Goal: Task Accomplishment & Management: Manage account settings

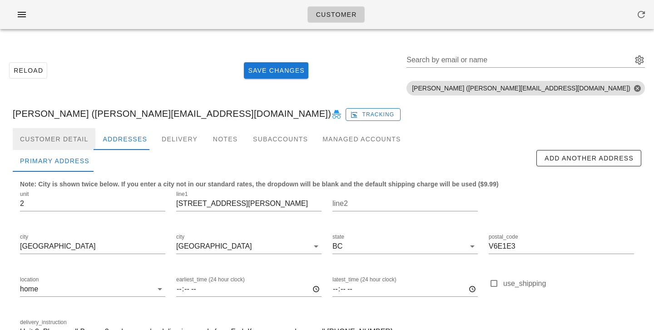
click at [88, 139] on div "Customer Detail" at bounding box center [54, 139] width 83 height 22
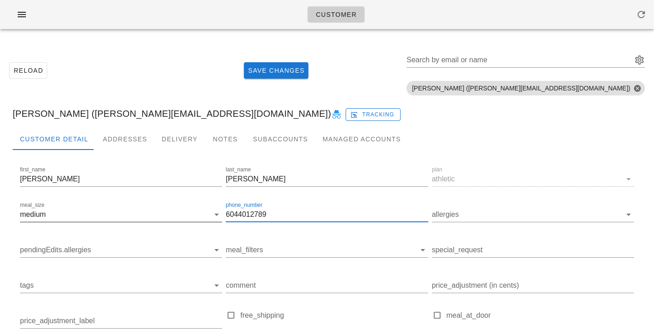
drag, startPoint x: 283, startPoint y: 213, endPoint x: 216, endPoint y: 212, distance: 66.8
click at [216, 212] on div "first_name Marcela last_name Guzman plan athletic meal_size medium phone_number…" at bounding box center [327, 278] width 618 height 230
click at [271, 213] on input "6044012789" at bounding box center [327, 214] width 202 height 15
drag, startPoint x: 271, startPoint y: 213, endPoint x: 208, endPoint y: 210, distance: 63.7
click at [208, 210] on div "first_name Marcela last_name Guzman plan athletic meal_size medium phone_number…" at bounding box center [327, 278] width 618 height 230
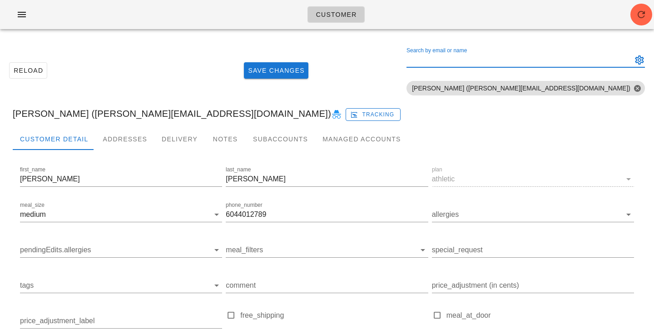
click at [583, 55] on input "Search by email or name" at bounding box center [519, 60] width 224 height 15
paste input "vx5510@gmail.com"
type input "vx5510@gmail.com"
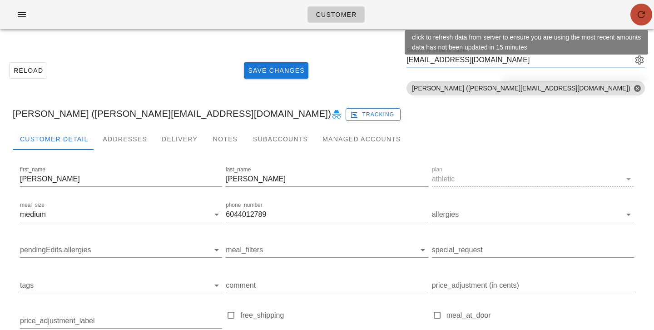
click at [639, 5] on button "button" at bounding box center [642, 15] width 22 height 22
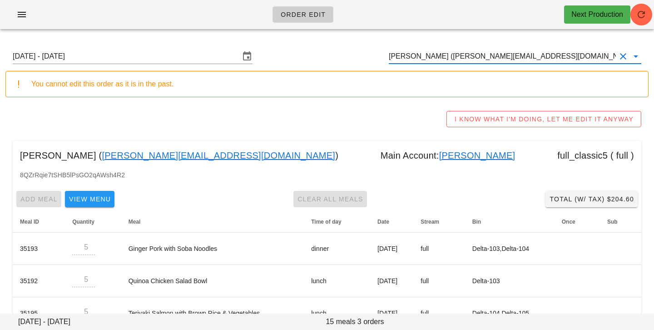
click at [528, 60] on input "[PERSON_NAME] ([PERSON_NAME][EMAIL_ADDRESS][DOMAIN_NAME])" at bounding box center [502, 56] width 227 height 15
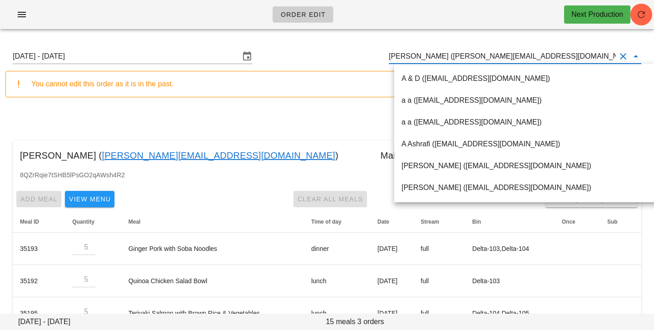
paste input "[EMAIL_ADDRESS][DOMAIN_NAME]"
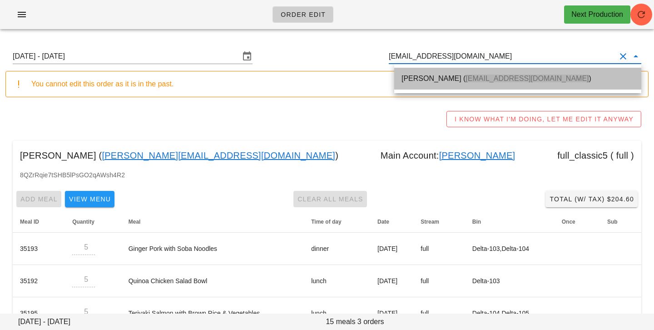
click at [511, 82] on span "[EMAIL_ADDRESS][DOMAIN_NAME]" at bounding box center [527, 79] width 123 height 8
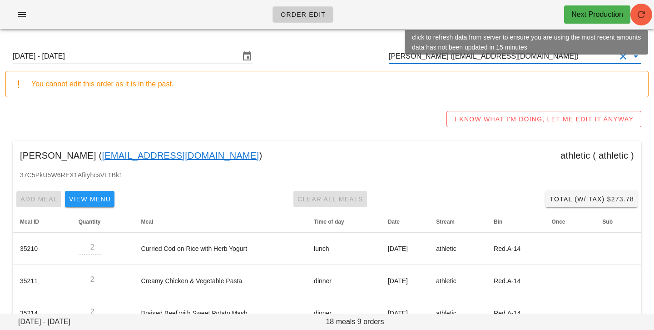
type input "[PERSON_NAME] ([EMAIL_ADDRESS][DOMAIN_NAME])"
click at [640, 19] on icon "button" at bounding box center [641, 14] width 11 height 11
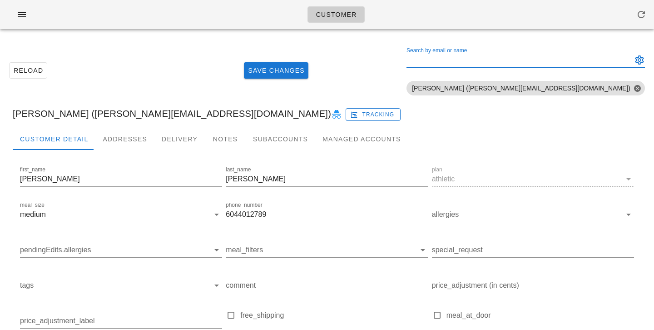
click at [512, 60] on input "Search by email or name" at bounding box center [519, 60] width 224 height 15
paste input "vx5510@gmail.com"
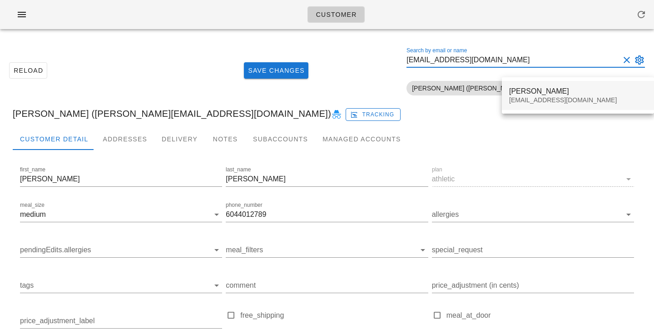
type input "vx5510@gmail.com"
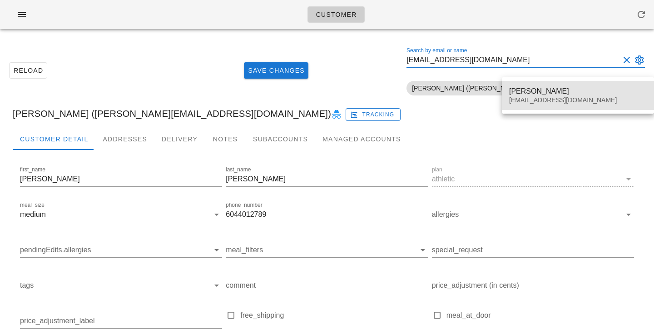
click at [547, 95] on div "Suzanne Lo Vx5510@gmail.com" at bounding box center [578, 95] width 138 height 28
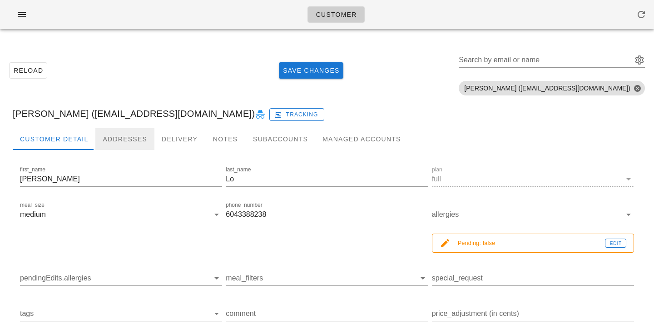
click at [109, 140] on div "Addresses" at bounding box center [124, 139] width 59 height 22
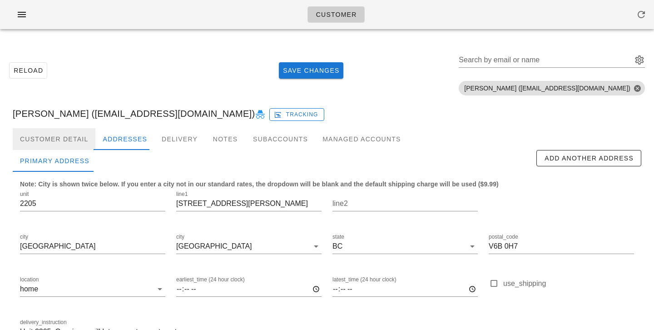
click at [70, 142] on div "Customer Detail" at bounding box center [54, 139] width 83 height 22
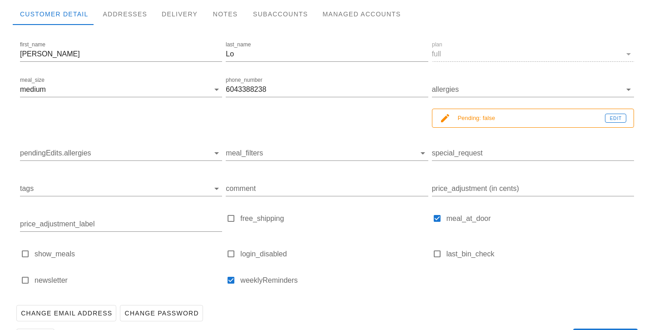
scroll to position [156, 0]
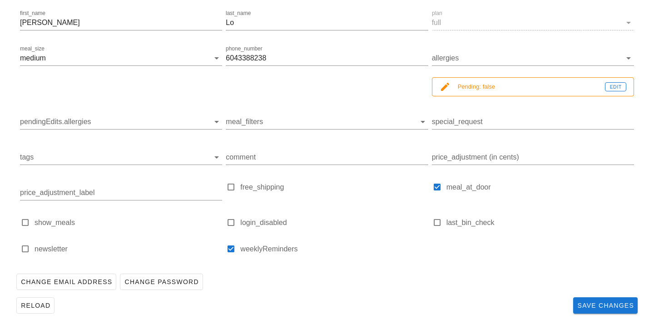
click at [483, 86] on small "Pending: false" at bounding box center [531, 87] width 147 height 10
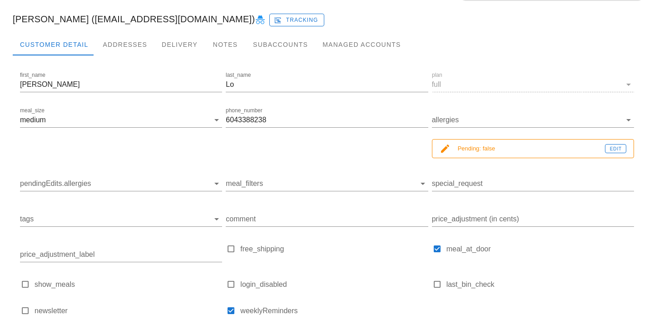
scroll to position [96, 0]
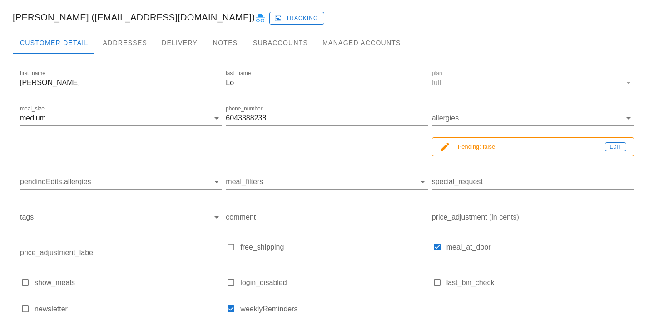
click at [495, 143] on small "Pending: false" at bounding box center [531, 147] width 147 height 10
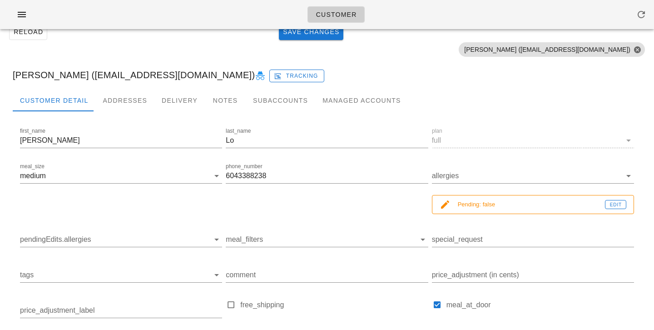
scroll to position [0, 0]
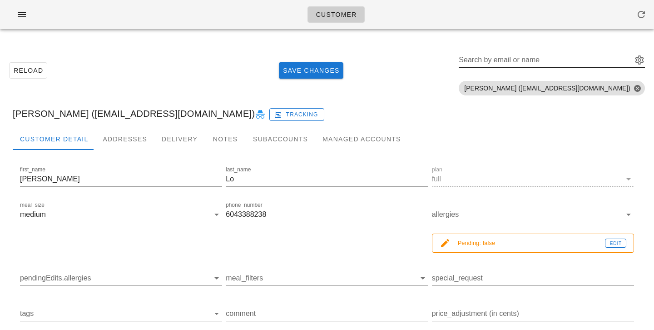
click at [592, 60] on input "Search by email or name" at bounding box center [545, 60] width 172 height 15
paste input "tnbao778@gmail.com"
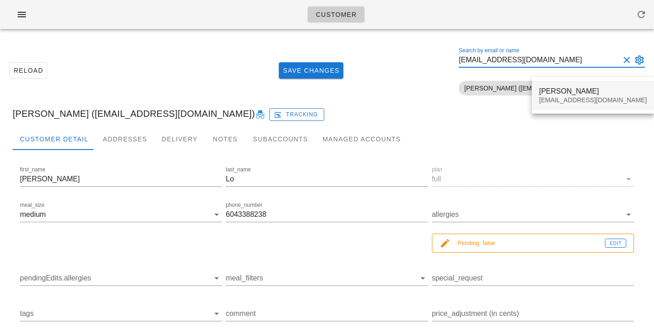
type input "tnbao778@gmail.com"
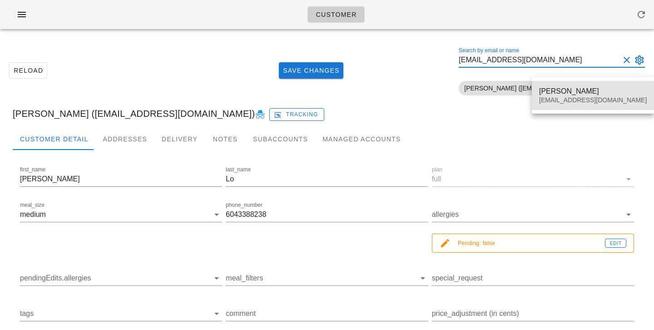
click at [553, 95] on div "BAO TRAN" at bounding box center [593, 91] width 108 height 9
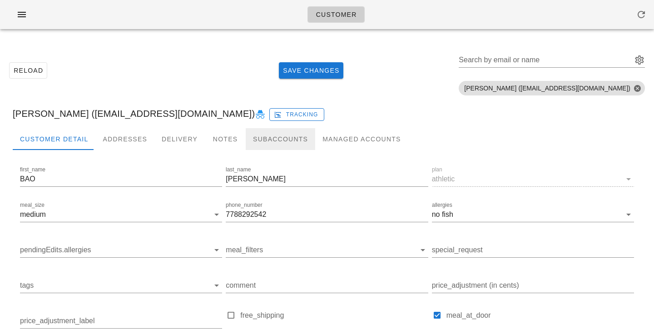
click at [280, 138] on div "Subaccounts" at bounding box center [281, 139] width 70 height 22
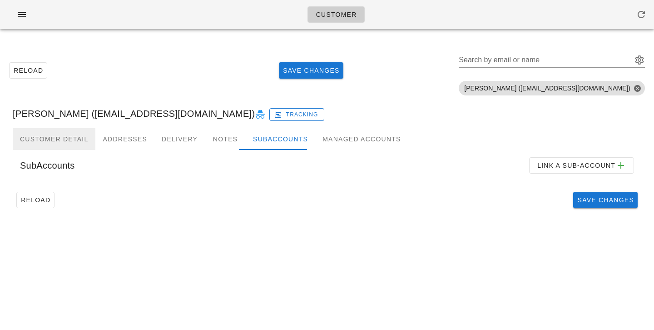
click at [77, 132] on div "Customer Detail" at bounding box center [54, 139] width 83 height 22
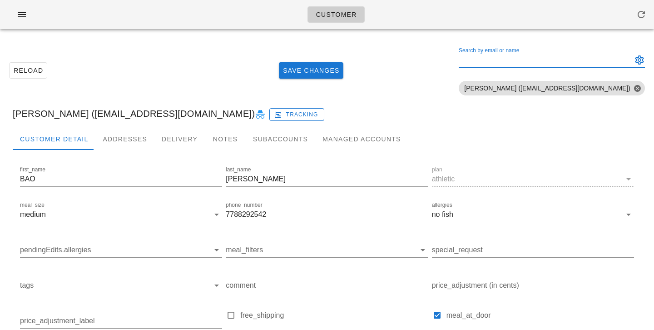
click at [559, 65] on input "Search by email or name" at bounding box center [545, 60] width 172 height 15
paste input "sallytrantran@gmail.com"
type input "sallytrantran@gmail.com"
click at [461, 76] on div "Reload Save Changes Search by email or name sallytrantran@gmail.com Include del…" at bounding box center [326, 70] width 643 height 57
click at [629, 59] on button "Clear Search by email or name" at bounding box center [627, 60] width 11 height 11
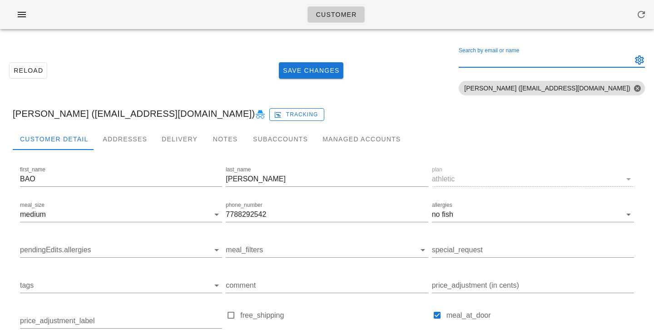
click at [479, 59] on div "Reload Save Changes Search by email or name Include deleted accounts Include Sh…" at bounding box center [326, 70] width 643 height 57
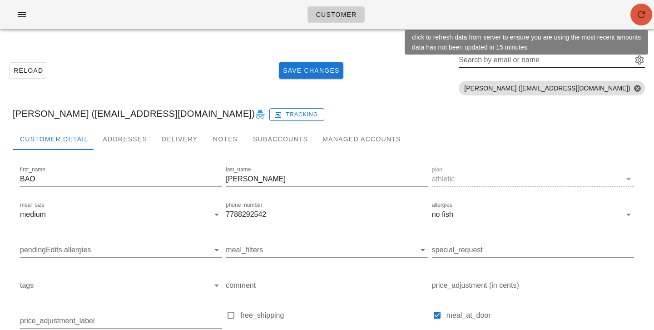
click at [644, 17] on icon "button" at bounding box center [641, 14] width 11 height 11
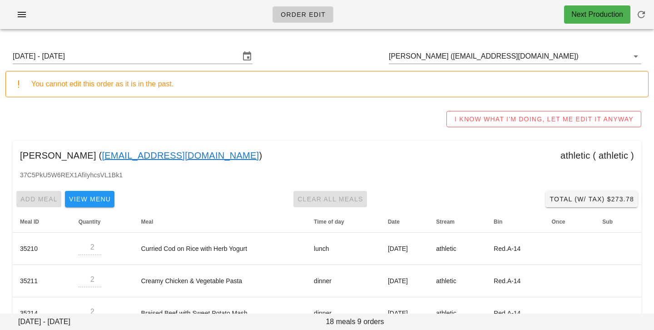
scroll to position [220, 0]
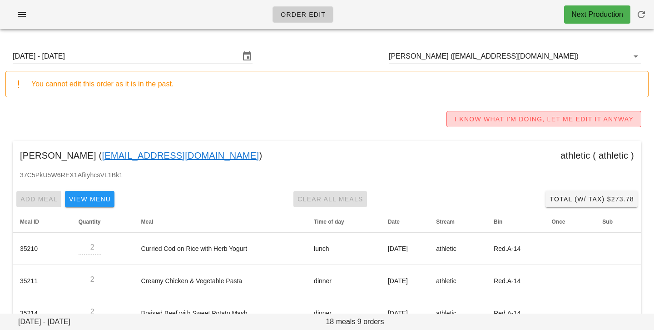
click at [493, 118] on span "I KNOW WHAT I'M DOING, LET ME EDIT IT ANYWAY" at bounding box center [543, 118] width 179 height 7
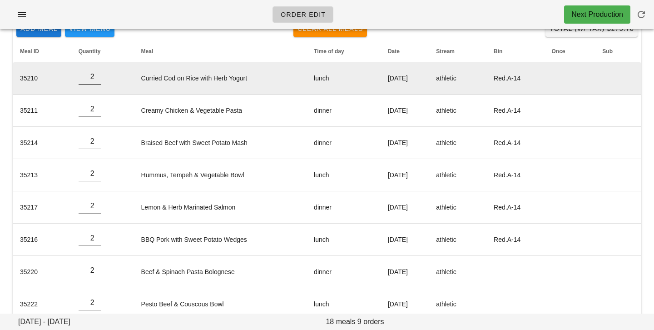
scroll to position [102, 0]
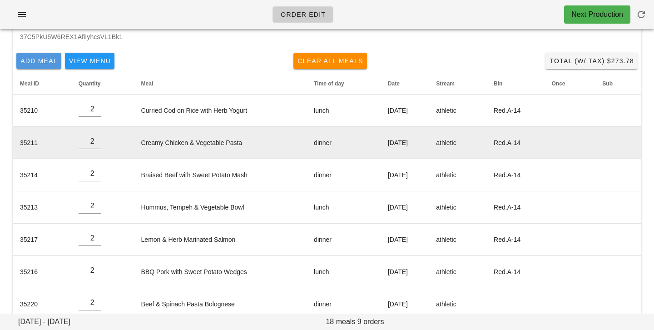
click at [44, 63] on span "Add Meal" at bounding box center [39, 60] width 38 height 7
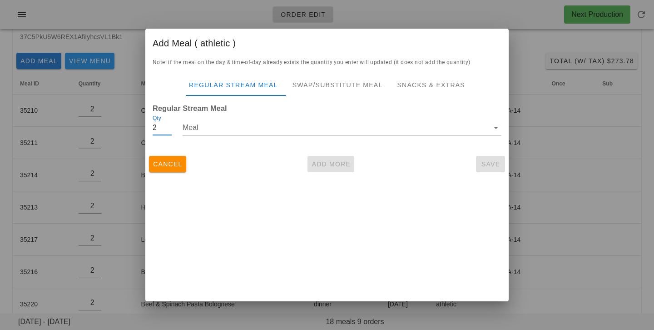
type input "2"
click at [168, 126] on input "2" at bounding box center [162, 127] width 19 height 15
click at [213, 126] on input "Meal" at bounding box center [336, 127] width 306 height 15
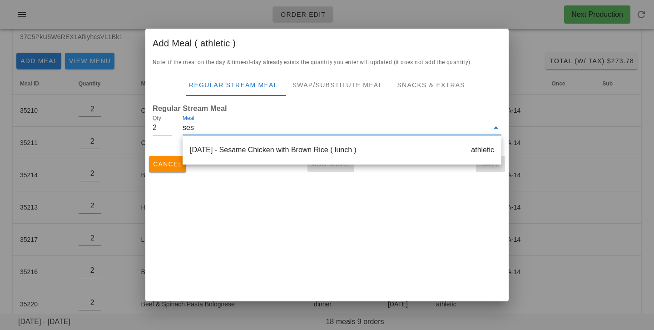
type input "sesa"
click at [246, 148] on div "Thursday Aug 28 - Sesame Chicken with Brown Rice ( lunch ) athletic" at bounding box center [342, 150] width 319 height 22
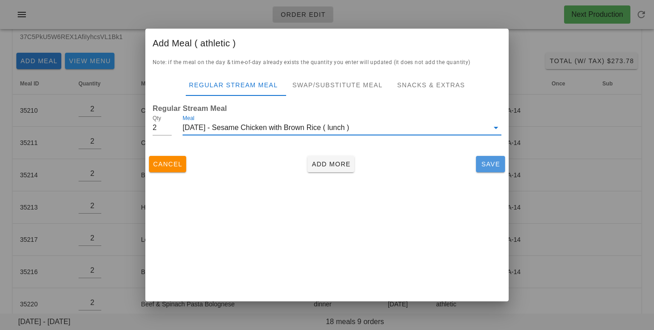
click at [488, 159] on button "Save" at bounding box center [490, 164] width 29 height 16
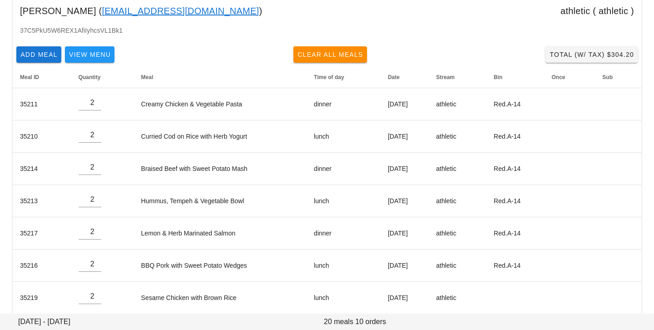
scroll to position [216, 0]
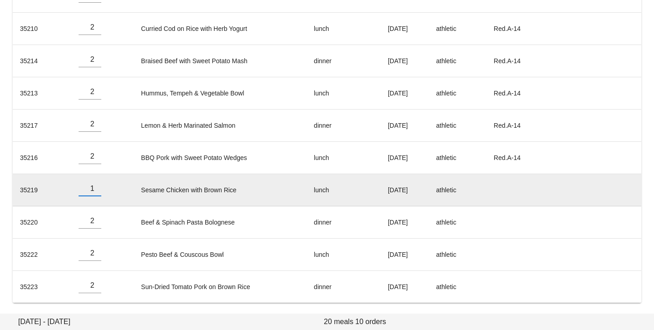
click at [95, 190] on input "1" at bounding box center [90, 188] width 23 height 15
type input "0"
click at [95, 190] on input "0" at bounding box center [90, 188] width 23 height 15
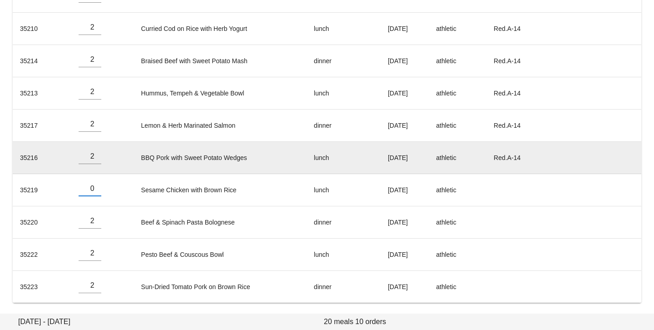
click at [149, 173] on td "BBQ Pork with Sweet Potato Wedges" at bounding box center [220, 158] width 173 height 32
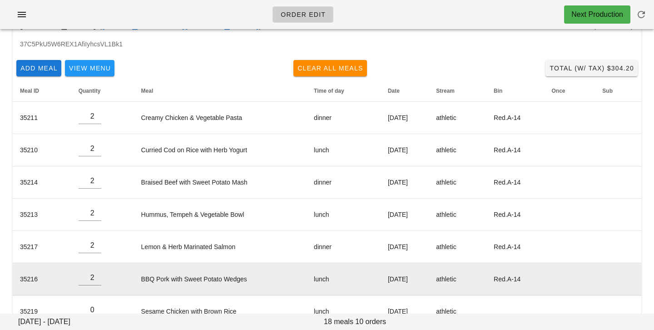
scroll to position [0, 0]
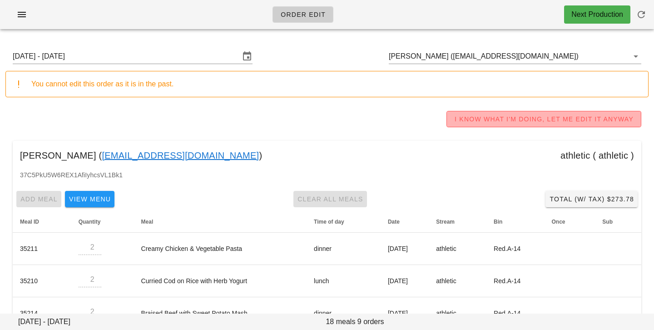
click at [565, 121] on span "I KNOW WHAT I'M DOING, LET ME EDIT IT ANYWAY" at bounding box center [543, 118] width 179 height 7
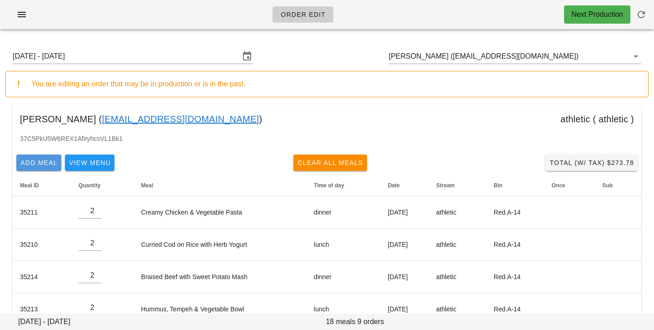
click at [37, 164] on span "Add Meal" at bounding box center [39, 162] width 38 height 7
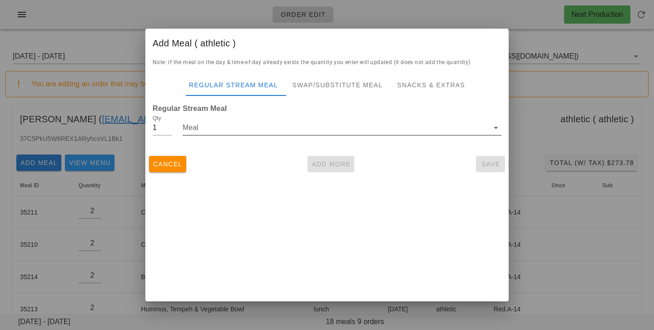
click at [211, 133] on input "Meal" at bounding box center [336, 127] width 306 height 15
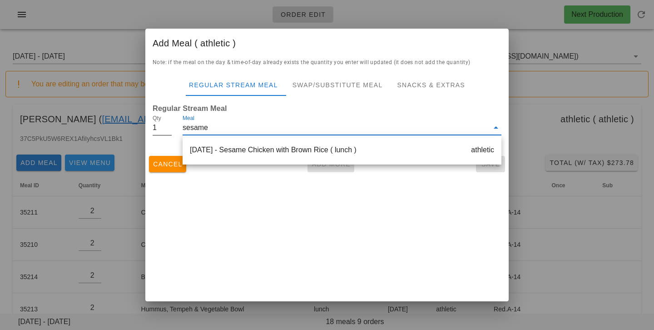
type input "sesame"
type input "2"
click at [168, 126] on input "2" at bounding box center [162, 127] width 19 height 15
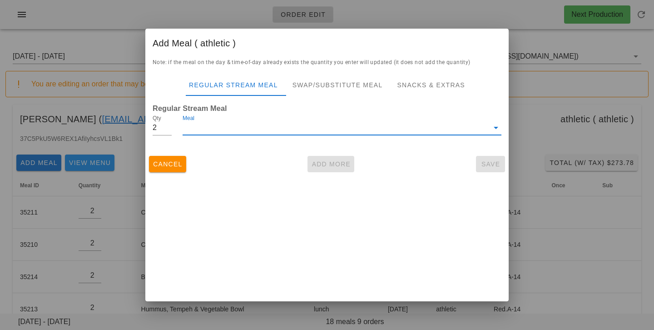
click at [249, 130] on input "Meal" at bounding box center [336, 127] width 306 height 15
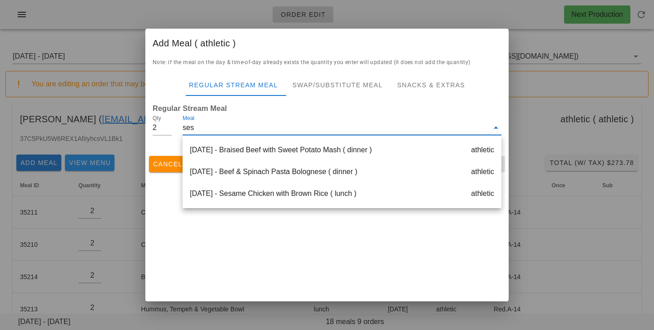
type input "sesa"
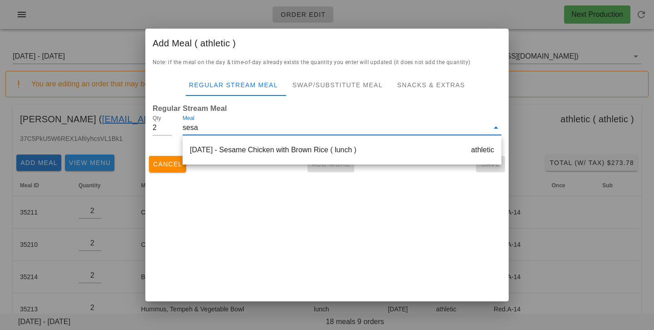
click at [290, 161] on div "Thursday Aug 28 - Sesame Chicken with Brown Rice ( lunch ) athletic" at bounding box center [342, 149] width 319 height 29
click at [286, 150] on div "Thursday Aug 28 - Sesame Chicken with Brown Rice ( lunch ) athletic" at bounding box center [342, 150] width 319 height 22
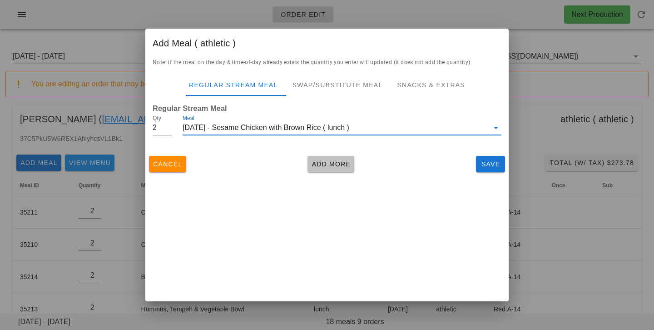
click at [315, 160] on span "Add More" at bounding box center [331, 163] width 40 height 7
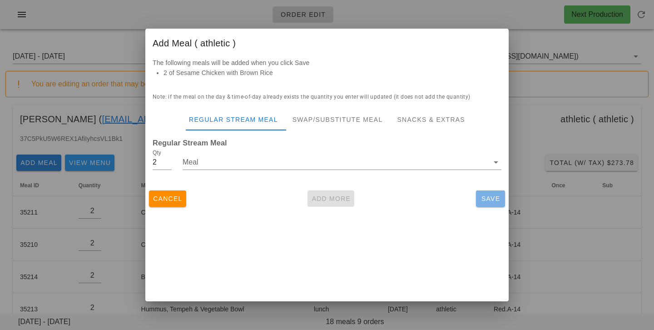
click at [491, 202] on span "Save" at bounding box center [491, 198] width 22 height 7
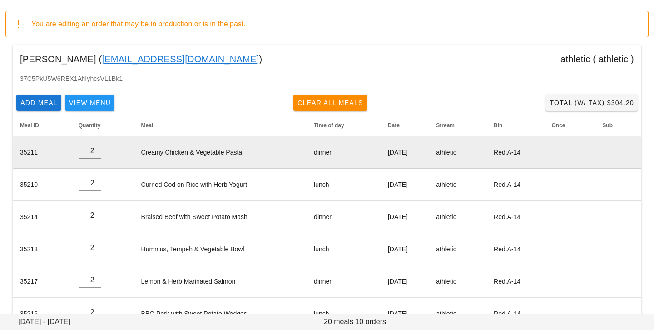
scroll to position [216, 0]
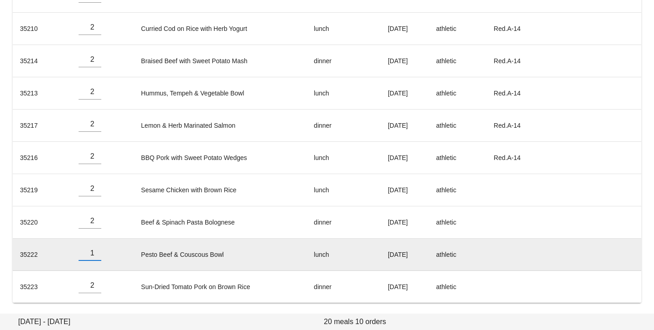
click at [94, 255] on input "1" at bounding box center [90, 253] width 23 height 15
type input "0"
click at [94, 255] on input "0" at bounding box center [90, 253] width 23 height 15
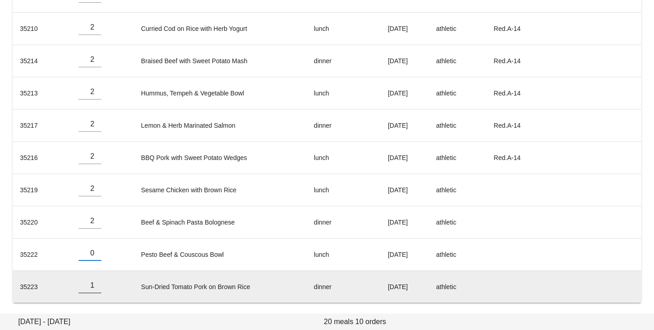
click at [95, 287] on input "1" at bounding box center [90, 285] width 23 height 15
type input "0"
click at [95, 287] on input "0" at bounding box center [90, 285] width 23 height 15
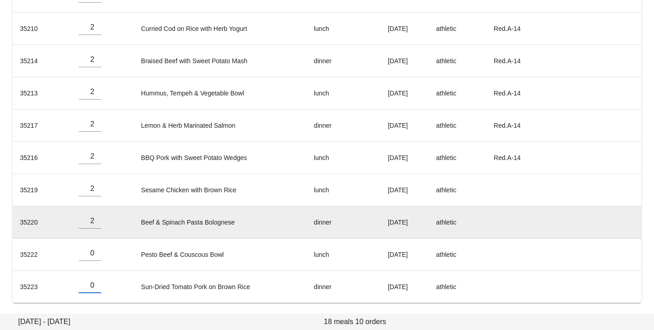
click at [195, 229] on td "Beef & Spinach Pasta Bolognese" at bounding box center [220, 222] width 173 height 32
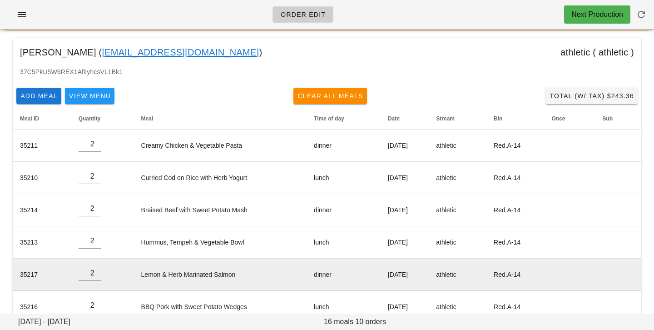
scroll to position [0, 0]
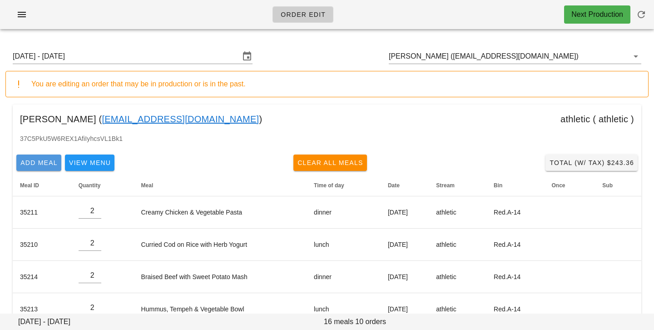
click at [33, 165] on span "Add Meal" at bounding box center [39, 162] width 38 height 7
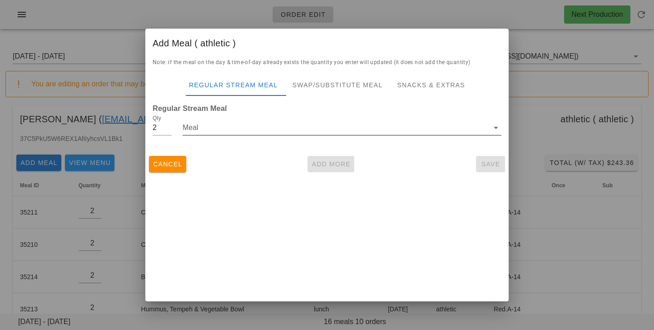
click at [224, 127] on input "Meal" at bounding box center [336, 127] width 306 height 15
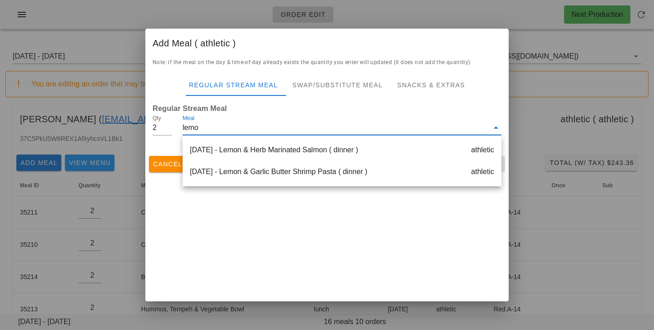
type input "lemon"
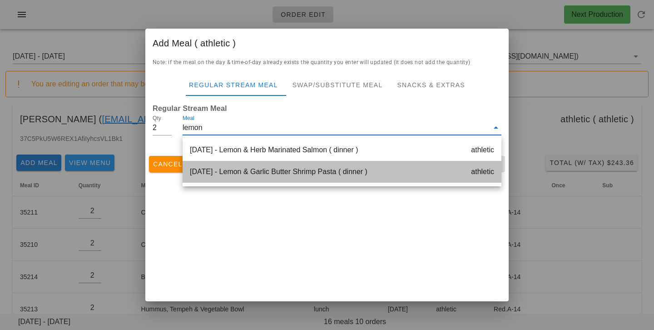
click at [241, 172] on div "Saturday Aug 30 - Lemon & Garlic Butter Shrimp Pasta ( dinner ) athletic" at bounding box center [342, 172] width 319 height 22
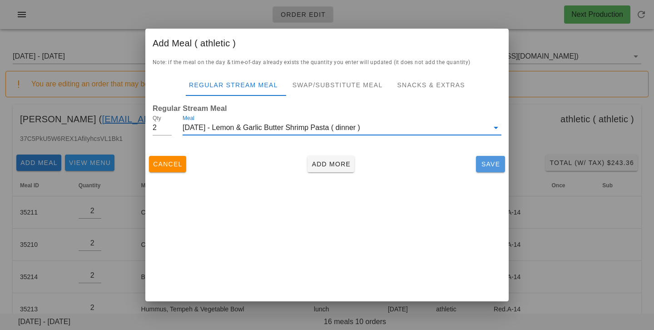
click at [486, 167] on span "Save" at bounding box center [491, 163] width 22 height 7
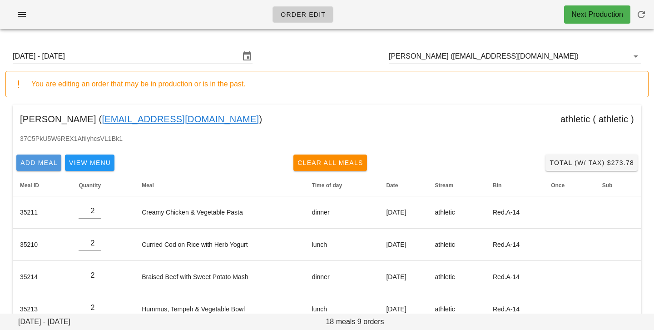
click at [45, 160] on span "Add Meal" at bounding box center [39, 162] width 38 height 7
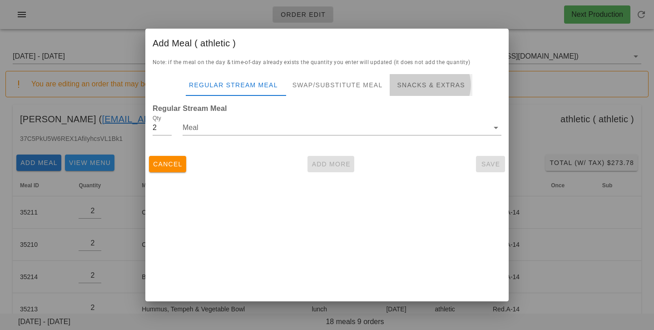
click at [398, 88] on div "Snacks & Extras" at bounding box center [431, 85] width 82 height 22
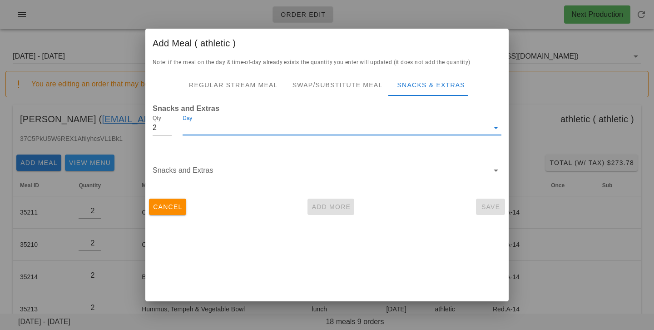
click at [274, 128] on input "Day" at bounding box center [336, 127] width 306 height 15
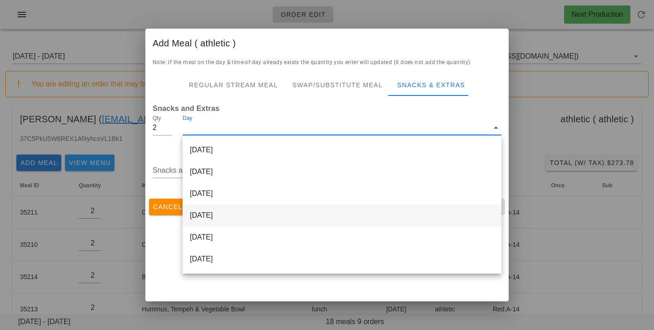
click at [259, 214] on div "[DATE]" at bounding box center [342, 215] width 319 height 22
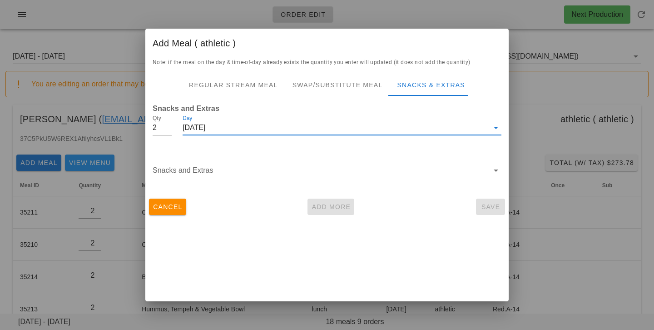
click at [254, 172] on input "Snacks and Extras" at bounding box center [321, 170] width 336 height 15
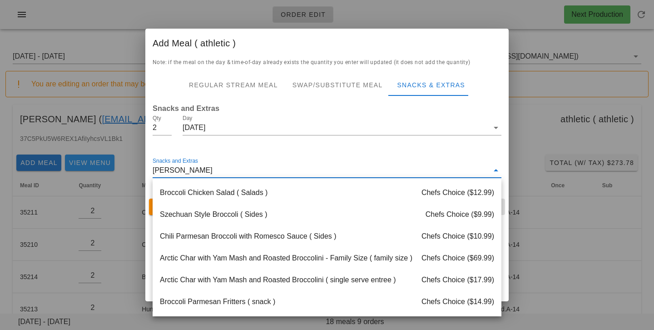
type input "broccol"
click at [276, 185] on div "Broccoli Chicken Salad ( Salads ) Chefs Choice ($12.99)" at bounding box center [327, 193] width 349 height 22
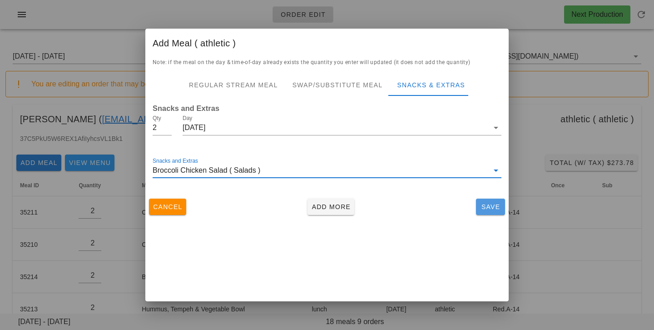
click at [481, 206] on span "Save" at bounding box center [491, 206] width 22 height 7
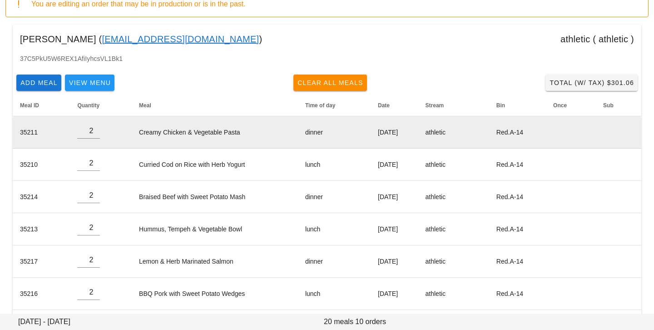
scroll to position [216, 0]
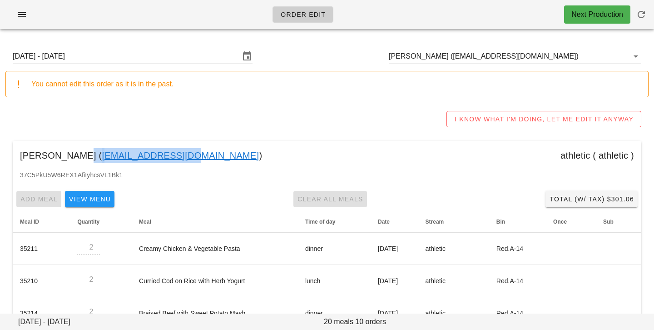
drag, startPoint x: 72, startPoint y: 155, endPoint x: 161, endPoint y: 152, distance: 89.6
click at [161, 152] on div "[PERSON_NAME] ( [EMAIL_ADDRESS][DOMAIN_NAME] ) athletic ( athletic )" at bounding box center [327, 155] width 629 height 29
copy div "[EMAIL_ADDRESS][DOMAIN_NAME]"
click at [217, 129] on div "I KNOW WHAT I'M DOING, LET ME EDIT IT ANYWAY" at bounding box center [326, 118] width 643 height 29
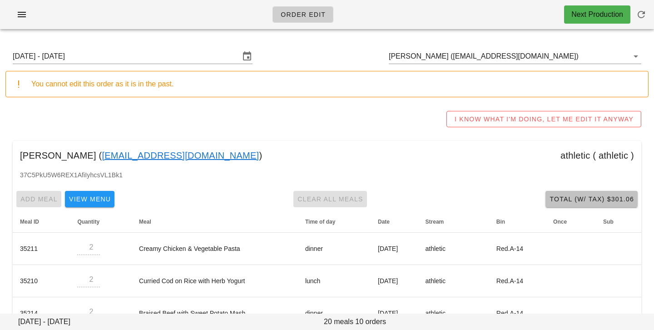
click at [583, 196] on span "Total (w/ Tax) $301.06" at bounding box center [591, 198] width 85 height 7
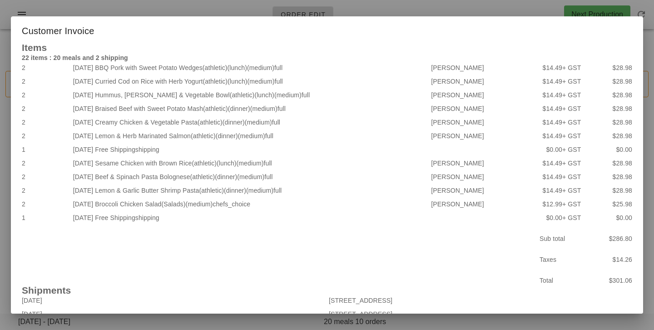
click at [137, 8] on div at bounding box center [327, 165] width 654 height 330
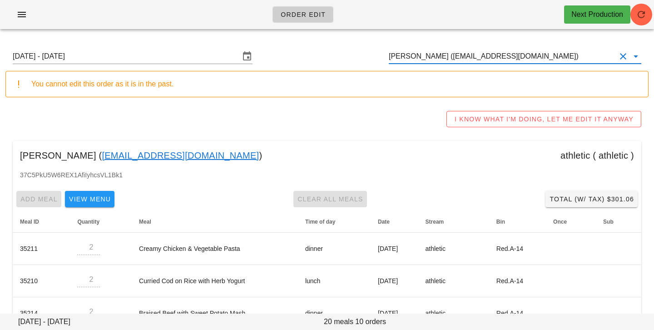
scroll to position [0, 0]
click at [516, 61] on input "[PERSON_NAME] ([EMAIL_ADDRESS][DOMAIN_NAME])" at bounding box center [502, 56] width 227 height 15
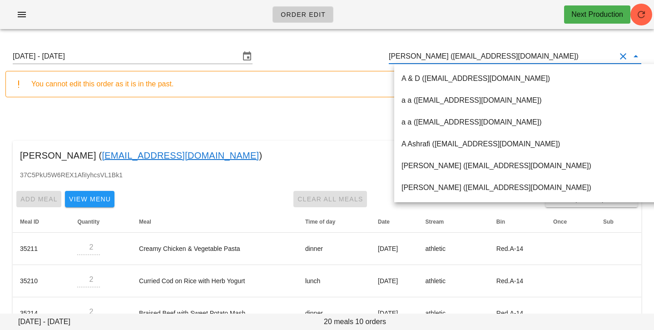
paste input "[EMAIL_ADDRESS][DOMAIN_NAME]"
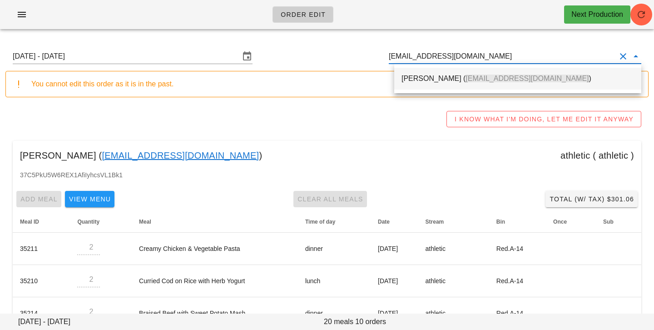
click at [490, 75] on span "tjos6219@gmail.com" at bounding box center [527, 79] width 123 height 8
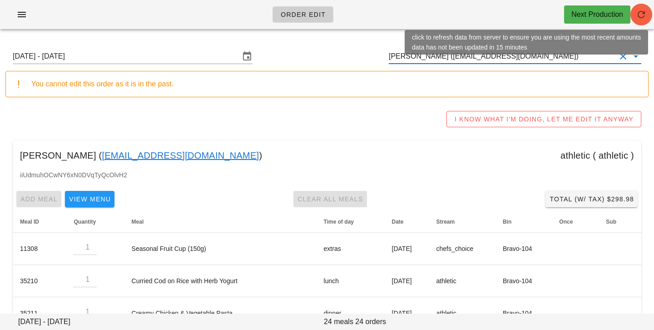
type input "Thomas Stanley (tjos6219@gmail.com)"
click at [645, 20] on button "button" at bounding box center [642, 15] width 22 height 22
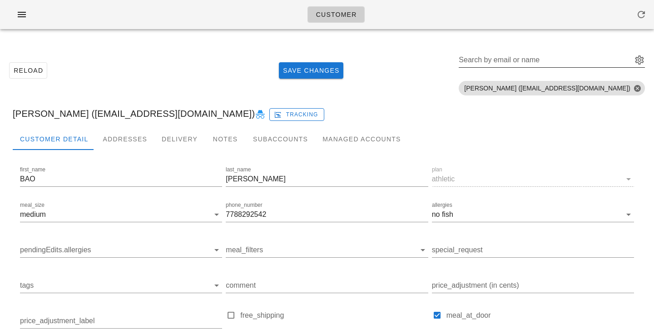
click at [550, 59] on input "Search by email or name" at bounding box center [545, 60] width 172 height 15
paste input "[EMAIL_ADDRESS][DOMAIN_NAME]"
type input "[EMAIL_ADDRESS][DOMAIN_NAME]"
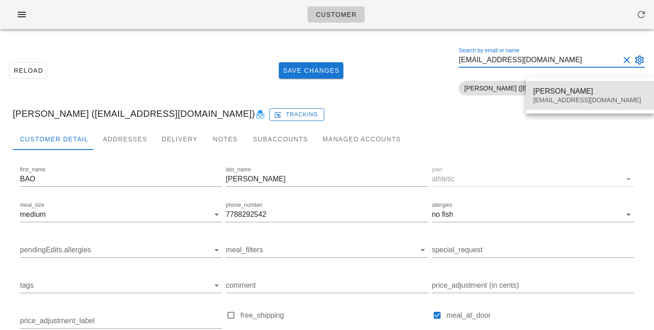
click at [553, 96] on div "[PERSON_NAME] [EMAIL_ADDRESS][DOMAIN_NAME]" at bounding box center [590, 95] width 114 height 28
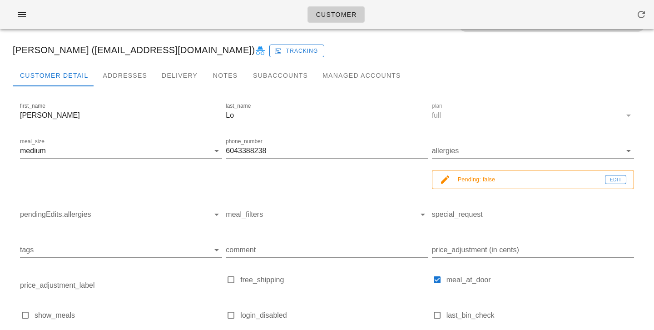
scroll to position [59, 0]
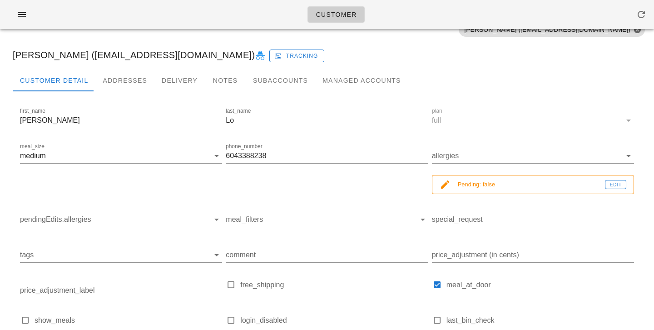
click at [597, 328] on div at bounding box center [533, 331] width 202 height 6
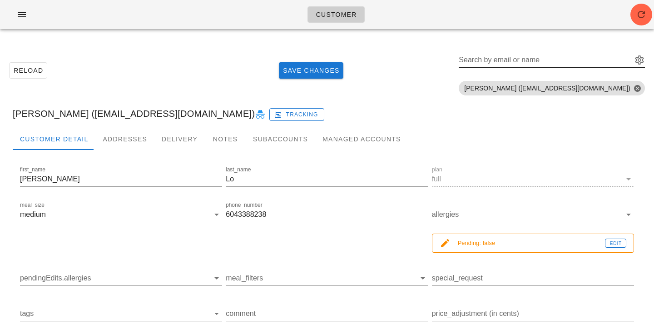
click at [547, 58] on div "Search by email or name" at bounding box center [545, 60] width 172 height 15
paste input "[EMAIL_ADDRESS][DOMAIN_NAME]"
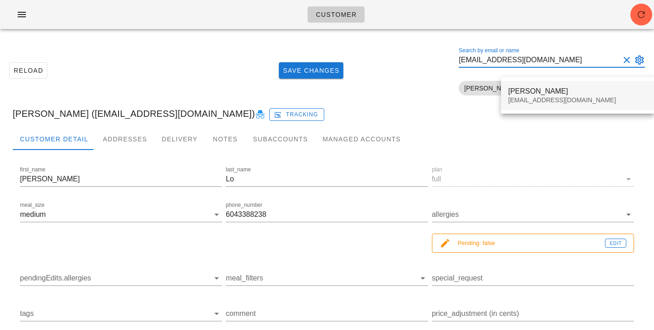
type input "[EMAIL_ADDRESS][DOMAIN_NAME]"
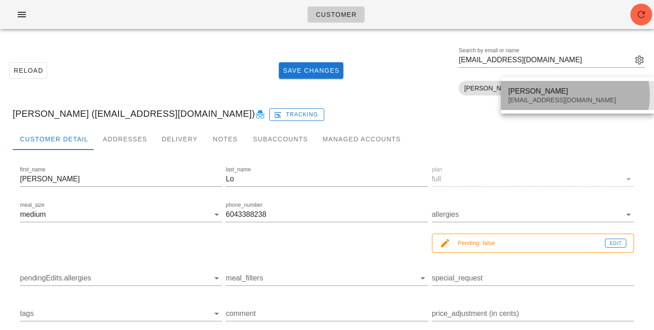
click at [547, 96] on div "[PERSON_NAME] [EMAIL_ADDRESS][DOMAIN_NAME]" at bounding box center [577, 95] width 139 height 28
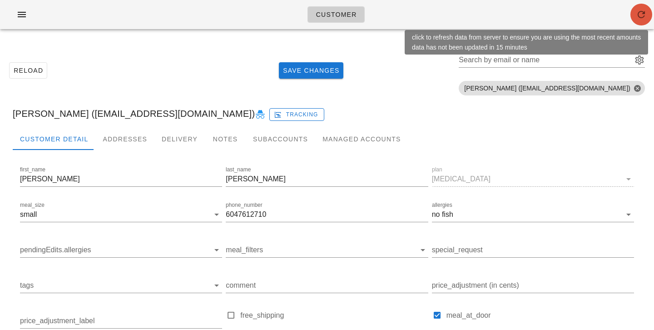
click at [642, 11] on icon "button" at bounding box center [641, 14] width 11 height 11
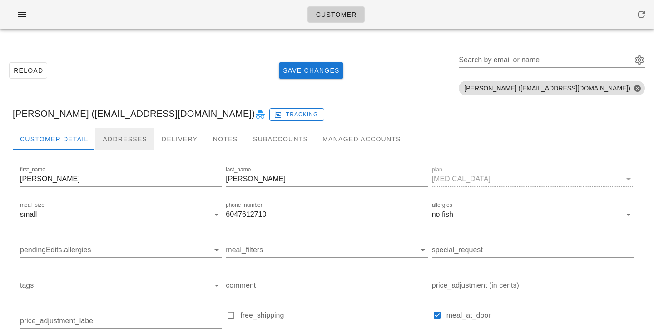
click at [141, 138] on div "Addresses" at bounding box center [124, 139] width 59 height 22
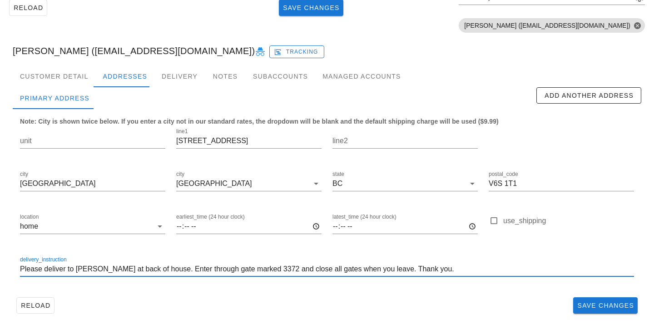
drag, startPoint x: 427, startPoint y: 266, endPoint x: 20, endPoint y: 268, distance: 406.6
click at [20, 268] on input "Please deliver to sundeck at back of house. Enter through gate marked 3372 and …" at bounding box center [327, 269] width 614 height 15
click at [453, 274] on input "Please deliver to sundeck at back of house. Enter through gate marked 3372 and …" at bounding box center [327, 269] width 614 height 15
drag, startPoint x: 439, startPoint y: 267, endPoint x: 142, endPoint y: 266, distance: 297.1
click at [149, 266] on input "Please deliver to sundeck at back of house. Enter through gate marked 3372 and …" at bounding box center [327, 269] width 614 height 15
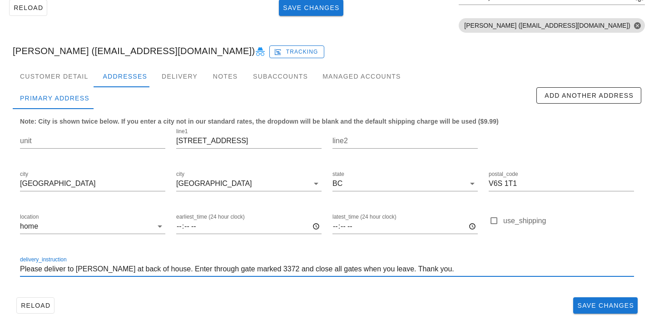
drag, startPoint x: 142, startPoint y: 266, endPoint x: 485, endPoint y: 267, distance: 342.6
click at [485, 267] on input "Please deliver to sundeck at back of house. Enter through gate marked 3372 and …" at bounding box center [327, 269] width 614 height 15
drag, startPoint x: 436, startPoint y: 270, endPoint x: 6, endPoint y: 266, distance: 429.8
click at [6, 266] on div "Customer Detail Addresses Delivery Notes Subaccounts Managed Accounts first_nam…" at bounding box center [326, 194] width 643 height 259
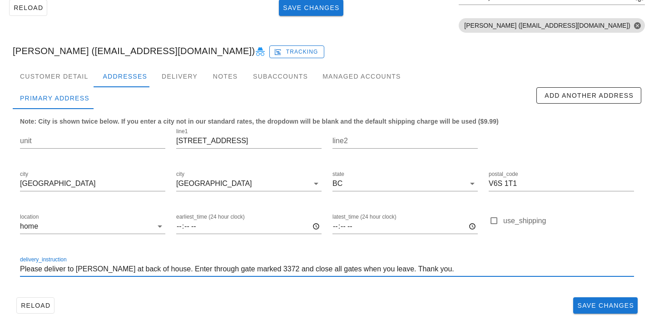
click at [20, 269] on input "Please deliver to sundeck at back of house. Enter through gate marked 3372 and …" at bounding box center [327, 269] width 614 height 15
drag, startPoint x: 221, startPoint y: 269, endPoint x: 325, endPoint y: 271, distance: 104.5
click at [325, 271] on input "Park in back lane. Please deliver to sundeck at back of house. Enter through ga…" at bounding box center [327, 269] width 614 height 15
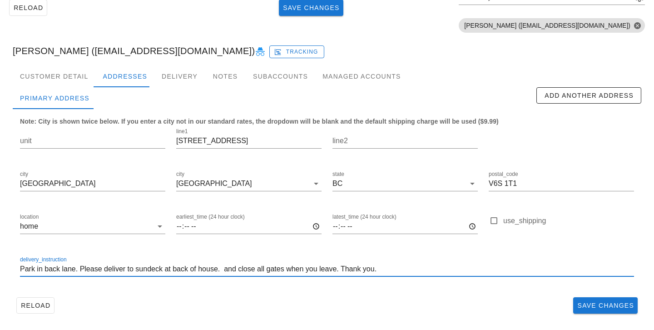
click at [77, 270] on input "Park in back lane. Please deliver to sundeck at back of house. and close all ga…" at bounding box center [327, 269] width 614 height 15
paste input "Enter through gate marked 3372"
click at [77, 269] on input "Park in back lane.Enter through gate marked 3372 Please deliver to sundeck at b…" at bounding box center [327, 269] width 614 height 15
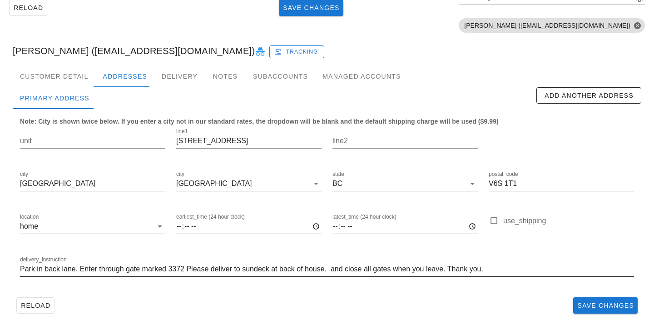
click at [183, 258] on div "delivery_instruction Park in back lane. Enter through gate marked 3372 Please d…" at bounding box center [327, 271] width 614 height 30
click at [184, 267] on input "Park in back lane. Enter through gate marked 3372 Please deliver to sundeck at …" at bounding box center [327, 269] width 614 height 15
click at [243, 269] on input "Park in back lane. Enter through gate marked 3372, please deliver to sundeck at…" at bounding box center [327, 269] width 614 height 15
click at [187, 270] on input "Park in back lane. Enter through gate marked 3372, please deliver to sundeck at…" at bounding box center [327, 269] width 614 height 15
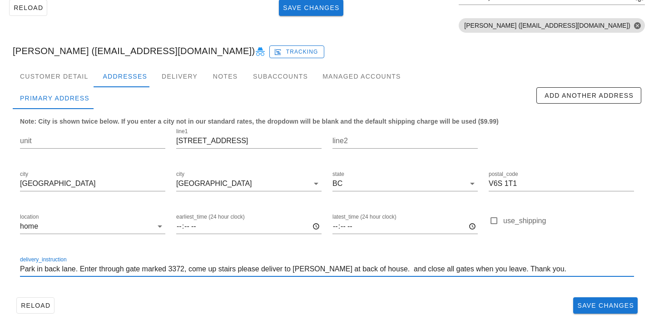
click at [374, 269] on input "Park in back lane. Enter through gate marked 3372, come up stairs please delive…" at bounding box center [327, 269] width 614 height 15
drag, startPoint x: 374, startPoint y: 269, endPoint x: 239, endPoint y: 270, distance: 135.9
click at [239, 270] on input "Park in back lane. Enter through gate marked 3372, come up stairs please delive…" at bounding box center [327, 269] width 614 height 15
click at [257, 265] on input "Park in back lane. Enter through gate marked 3372, come up stairs please delive…" at bounding box center [327, 269] width 614 height 15
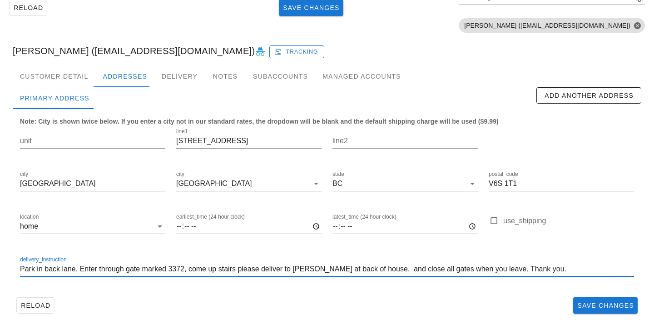
click at [236, 267] on input "Park in back lane. Enter through gate marked 3372, come up stairs please delive…" at bounding box center [327, 269] width 614 height 15
drag, startPoint x: 397, startPoint y: 269, endPoint x: 384, endPoint y: 269, distance: 12.7
click at [384, 269] on input "Park in back lane. Enter through gate marked 3372, come up stairs, please deliv…" at bounding box center [327, 269] width 614 height 15
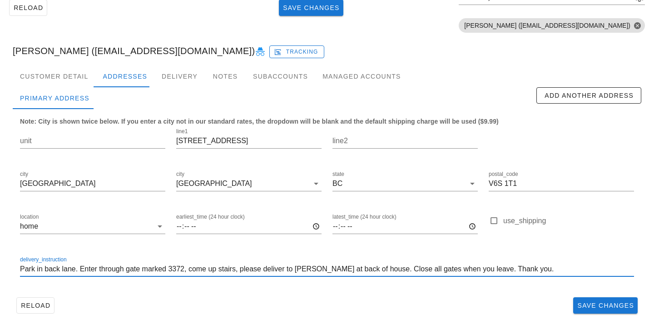
drag, startPoint x: 285, startPoint y: 271, endPoint x: 236, endPoint y: 273, distance: 48.6
click at [236, 273] on input "Park in back lane. Enter through gate marked 3372, come up stairs, please deliv…" at bounding box center [327, 269] width 614 height 15
drag, startPoint x: 217, startPoint y: 267, endPoint x: 247, endPoint y: 233, distance: 45.7
click at [220, 262] on input "Park in back lane. Enter through gate marked 3372, come up stairs to sundeck at…" at bounding box center [327, 269] width 614 height 15
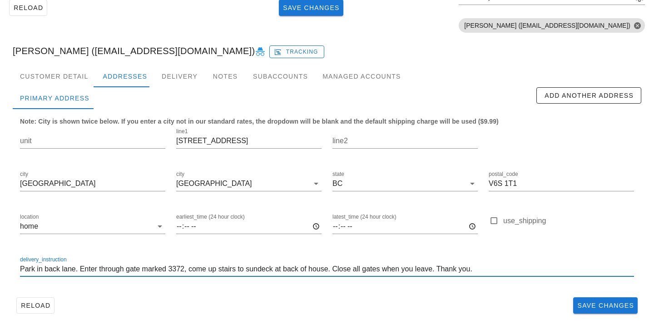
click at [218, 270] on input "Park in back lane. Enter through gate marked 3372, come up stairs to sundeck at…" at bounding box center [327, 269] width 614 height 15
drag, startPoint x: 186, startPoint y: 269, endPoint x: 192, endPoint y: 258, distance: 13.2
click at [186, 268] on input "Park in back lane. Enter through gate marked 3372, come up back stairs to sunde…" at bounding box center [327, 269] width 614 height 15
click at [125, 270] on input "Park in back lane. Enter through gate marked 3372. Come up back stairs to sunde…" at bounding box center [327, 269] width 614 height 15
click at [319, 268] on input "Park in back lane. Enter gate marked 3372. Come up back stairs to sundeck at ba…" at bounding box center [327, 269] width 614 height 15
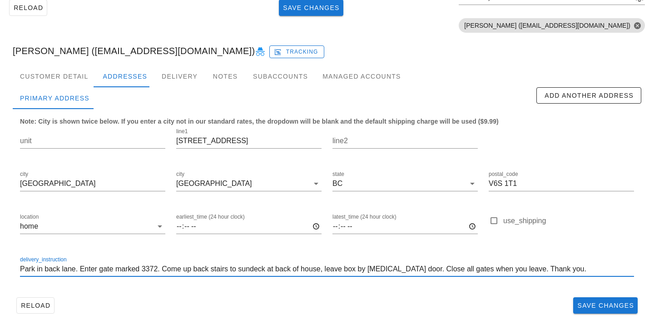
click at [212, 269] on input "Park in back lane. Enter gate marked 3372. Come up back stairs to sundeck at ba…" at bounding box center [327, 269] width 614 height 15
click at [368, 271] on input "Park in back lane. Enter gate marked 3372. Come up stairs to sundeck at back of…" at bounding box center [327, 269] width 614 height 15
click at [257, 268] on input "Park in back lane. Enter gate marked 3372. Come up stairs to sundeck at back of…" at bounding box center [327, 269] width 614 height 15
click at [246, 270] on input "Park in back lane. Enter gate marked 3372. Come up stairs to sundeck at back of…" at bounding box center [327, 269] width 614 height 15
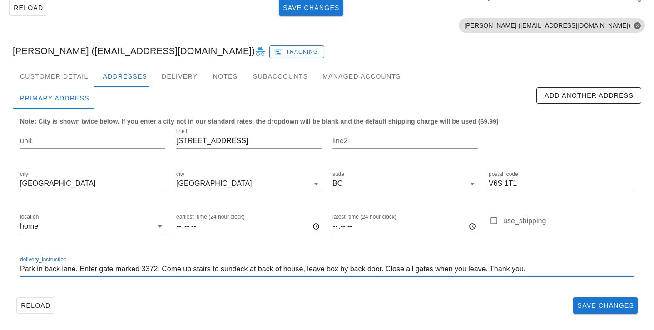
drag, startPoint x: 307, startPoint y: 271, endPoint x: 246, endPoint y: 271, distance: 60.4
click at [246, 271] on input "Park in back lane. Enter gate marked 3372. Come up stairs to sundeck at back of…" at bounding box center [327, 269] width 614 height 15
drag, startPoint x: 296, startPoint y: 270, endPoint x: 310, endPoint y: 270, distance: 14.1
click at [310, 270] on input "Park in back lane. Enter gate marked 3372. Come up stairs to sundeck, leave box…" at bounding box center [327, 269] width 614 height 15
click at [343, 269] on input "Park in back lane. Enter gate marked 3372. Come up stairs to sundeck, leave box…" at bounding box center [327, 269] width 614 height 15
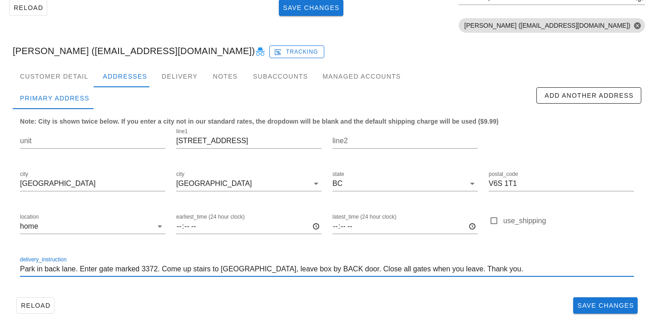
click at [219, 267] on input "Park in back lane. Enter gate marked 3372. Come up stairs to sundeck, leave box…" at bounding box center [327, 269] width 614 height 15
drag, startPoint x: 511, startPoint y: 274, endPoint x: 113, endPoint y: 235, distance: 400.0
click at [113, 235] on div "unit line1 3372 West 29th Avenue line2 city Vancouver city Vancouver state BC p…" at bounding box center [327, 206] width 625 height 171
click at [517, 274] on input "Park in back lane. Enter gate marked 3372. Come up stairs to back sundeck, leav…" at bounding box center [327, 269] width 614 height 15
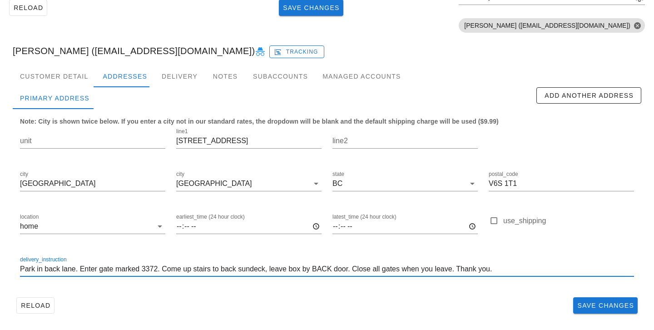
drag, startPoint x: 497, startPoint y: 269, endPoint x: 101, endPoint y: 250, distance: 396.6
click at [101, 250] on div "delivery_instruction Park in back lane. Enter gate marked 3372. Come up stairs …" at bounding box center [327, 270] width 625 height 43
type input "Park in back lane. Enter gate marked 3372. Come up stairs to back sundeck, leav…"
click at [338, 307] on div "Reload Save Changes" at bounding box center [327, 306] width 629 height 24
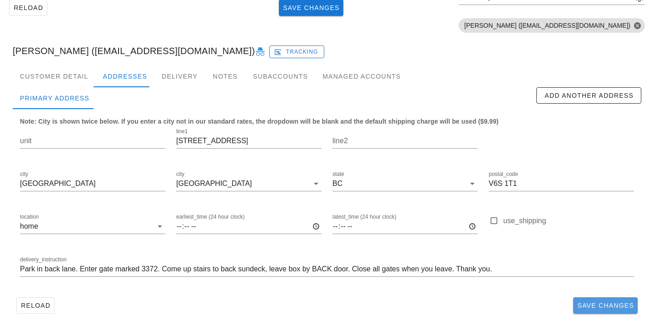
click at [582, 307] on span "Save Changes" at bounding box center [605, 305] width 57 height 7
click at [493, 273] on input "Park in back lane. Enter gate marked 3372. Come up stairs to back sundeck, leav…" at bounding box center [327, 269] width 614 height 15
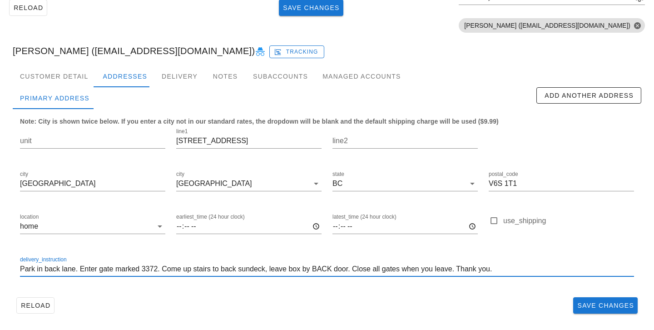
drag, startPoint x: 494, startPoint y: 274, endPoint x: 164, endPoint y: 255, distance: 329.9
click at [164, 255] on div "delivery_instruction Park in back lane. Enter gate marked 3372. Come up stairs …" at bounding box center [327, 270] width 625 height 43
click at [144, 261] on div "delivery_instruction Park in back lane. Enter gate marked 3372. Come up stairs …" at bounding box center [327, 271] width 614 height 30
drag, startPoint x: 495, startPoint y: 266, endPoint x: 0, endPoint y: 262, distance: 495.2
click at [0, 262] on div "Reload Save Changes Search by email or name Include deleted accounts Include Sh…" at bounding box center [327, 152] width 654 height 356
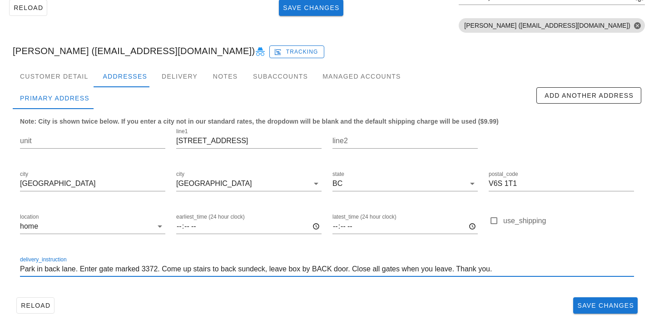
click at [0, 262] on div "Reload Save Changes Search by email or name Include deleted accounts Include Sh…" at bounding box center [327, 152] width 654 height 356
click at [496, 268] on input "Park in back lane. Enter gate marked 3372. Come up stairs to back sundeck, leav…" at bounding box center [327, 269] width 614 height 15
drag, startPoint x: 454, startPoint y: 270, endPoint x: 525, endPoint y: 215, distance: 90.0
click at [454, 270] on input "Park in back lane. Enter gate marked 3372. Come up stairs to back sundeck, leav…" at bounding box center [327, 269] width 614 height 15
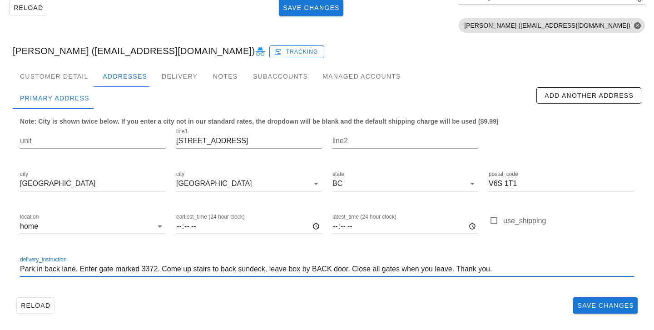
drag, startPoint x: 500, startPoint y: 272, endPoint x: 11, endPoint y: 269, distance: 489.3
click at [11, 269] on div "Customer Detail Addresses Delivery Notes Subaccounts Managed Accounts Primary A…" at bounding box center [326, 194] width 643 height 259
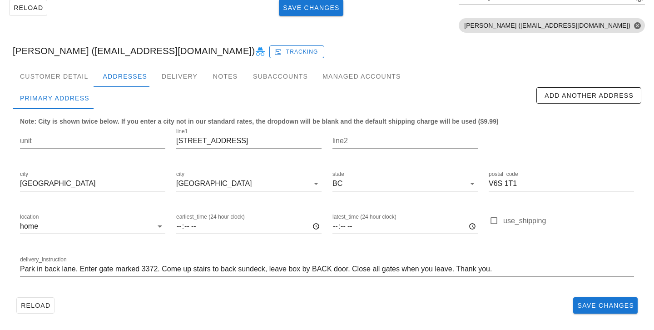
scroll to position [0, 0]
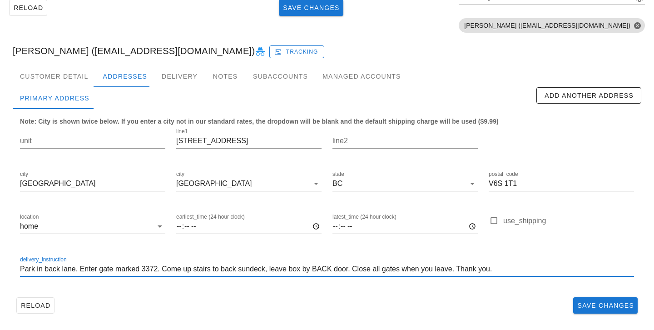
click at [320, 275] on div "delivery_instruction Park in back lane. Enter gate marked 3372. Come up stairs …" at bounding box center [327, 269] width 614 height 15
click at [502, 273] on input "Park in back lane. Enter gate marked 3372. Come up stairs to back sundeck, leav…" at bounding box center [327, 269] width 614 height 15
drag, startPoint x: 498, startPoint y: 267, endPoint x: 213, endPoint y: 239, distance: 287.1
click at [213, 239] on div "unit line1 3372 West 29th Avenue line2 city Vancouver city Vancouver state BC p…" at bounding box center [327, 206] width 625 height 171
click at [308, 294] on div "Reload Save Changes" at bounding box center [327, 306] width 629 height 24
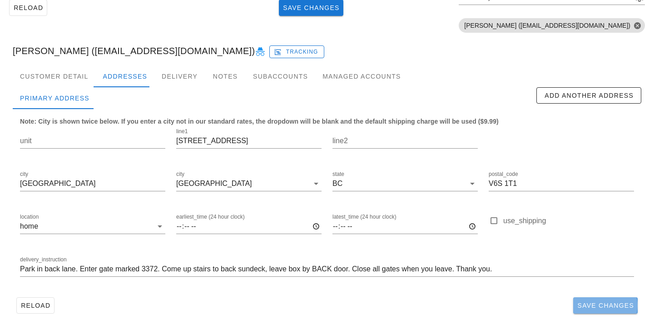
click at [594, 302] on span "Save Changes" at bounding box center [605, 305] width 57 height 7
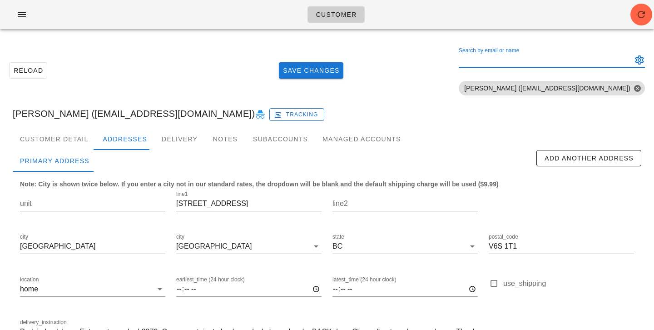
click at [584, 60] on input "Search by email or name" at bounding box center [545, 60] width 172 height 15
paste input "tjos6219@gmail.com"
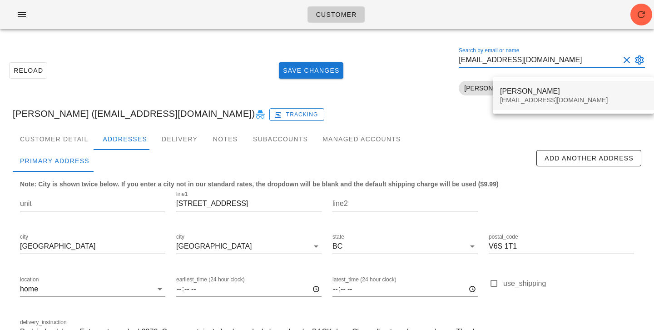
type input "tjos6219@gmail.com"
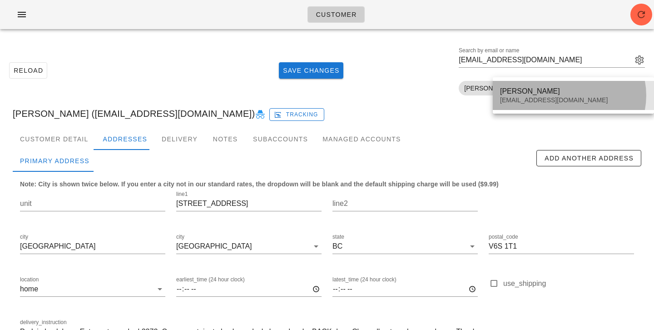
click at [573, 100] on div "tjos6219@gmail.com" at bounding box center [573, 100] width 147 height 8
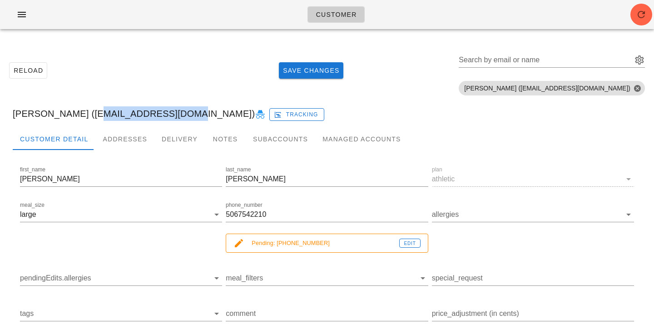
drag, startPoint x: 84, startPoint y: 115, endPoint x: 169, endPoint y: 115, distance: 85.4
click at [169, 115] on div "Thomas Stanley (tjos6219@gmail.com) Tracking" at bounding box center [326, 113] width 643 height 29
copy div "tjos6219@gmail.com"
click at [258, 143] on div "Subaccounts" at bounding box center [281, 139] width 70 height 22
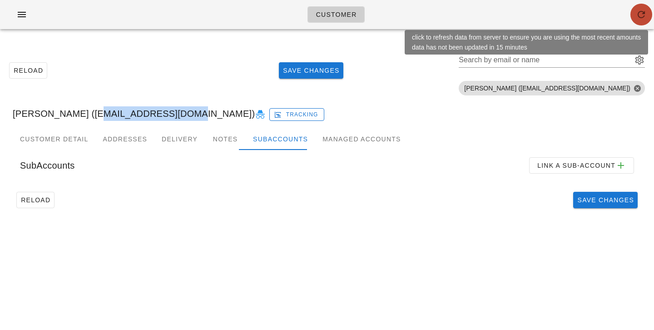
click at [642, 24] on button "button" at bounding box center [642, 15] width 22 height 22
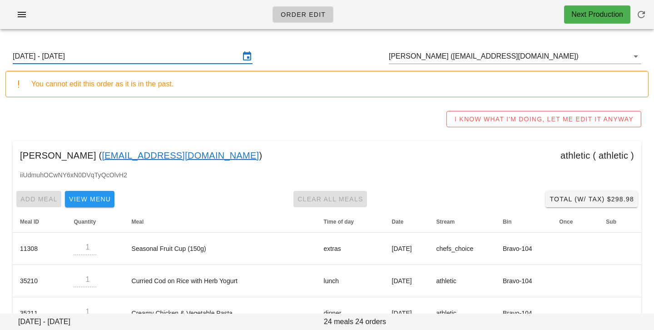
click at [232, 55] on input "[DATE] - [DATE]" at bounding box center [126, 56] width 227 height 15
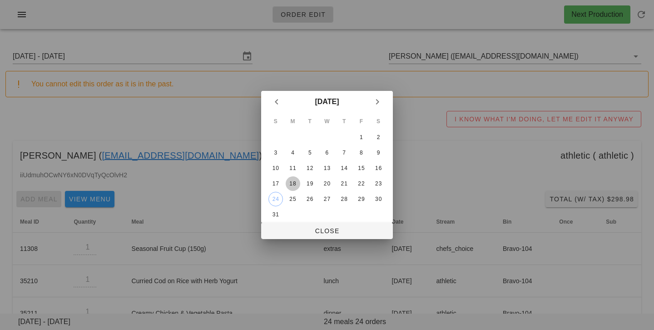
click at [294, 185] on div "18" at bounding box center [293, 183] width 15 height 6
click at [296, 229] on span "Close" at bounding box center [327, 230] width 117 height 7
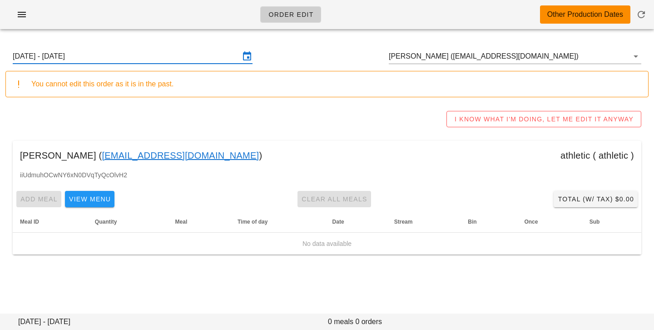
click at [130, 57] on input "[DATE] - [DATE]" at bounding box center [126, 56] width 227 height 15
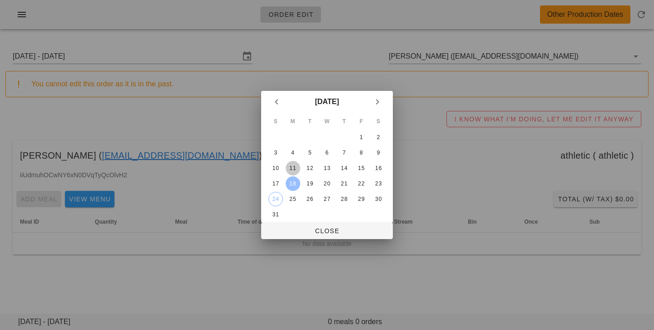
click at [298, 172] on button "11" at bounding box center [293, 168] width 15 height 15
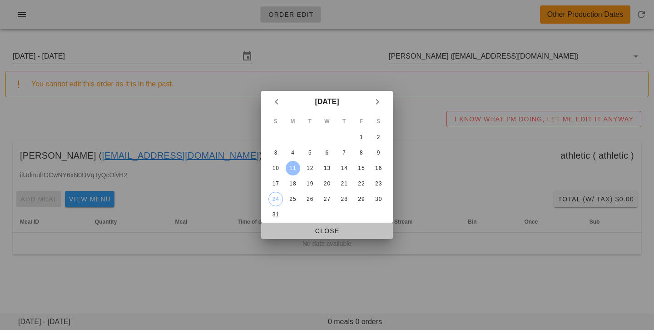
click at [308, 224] on button "Close" at bounding box center [327, 231] width 132 height 16
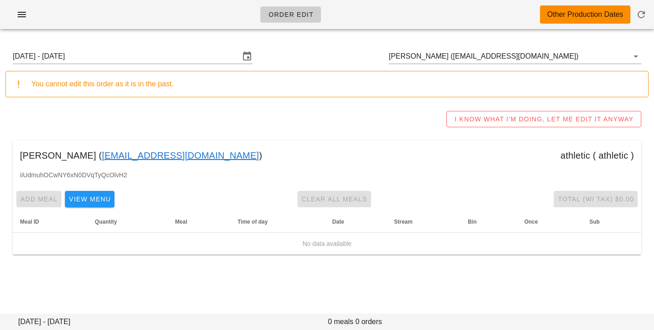
click at [180, 66] on div "[DATE] - [DATE] [PERSON_NAME] ([EMAIL_ADDRESS][DOMAIN_NAME])" at bounding box center [326, 56] width 643 height 29
click at [176, 50] on input "[DATE] - [DATE]" at bounding box center [126, 56] width 227 height 15
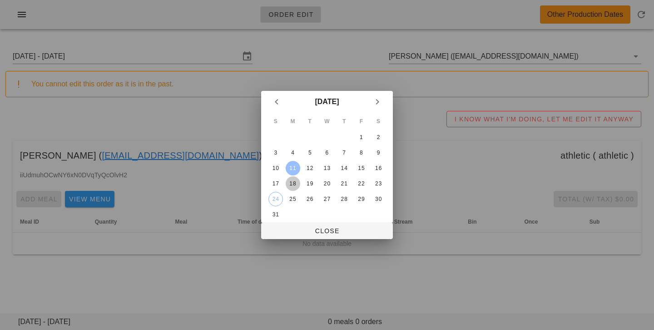
click at [289, 178] on button "18" at bounding box center [293, 183] width 15 height 15
click at [290, 222] on table "S M T W T F S 1 2 3 4 5 6 7 8 9 10 11 12 13 14 15 16 17 18 19 20 21 22 23 24 25…" at bounding box center [327, 168] width 121 height 110
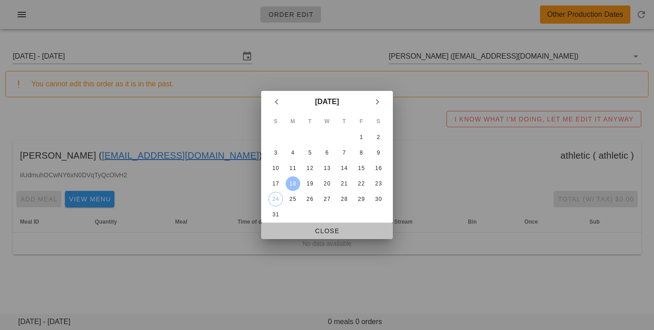
click at [290, 227] on span "Close" at bounding box center [327, 230] width 117 height 7
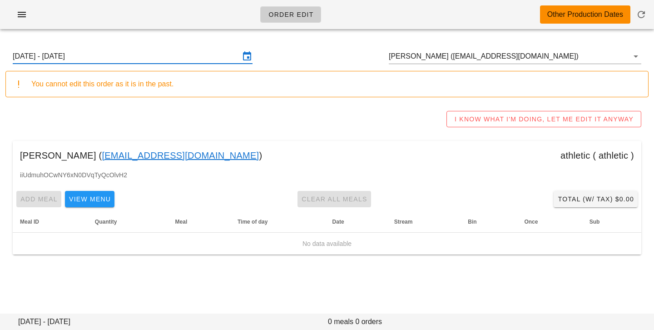
click at [152, 55] on input "[DATE] - [DATE]" at bounding box center [126, 56] width 227 height 15
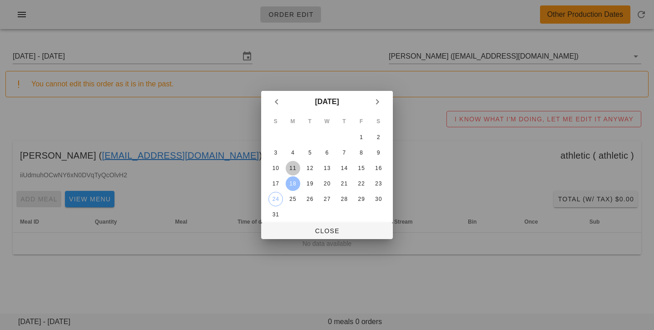
click at [293, 169] on div "11" at bounding box center [293, 168] width 15 height 6
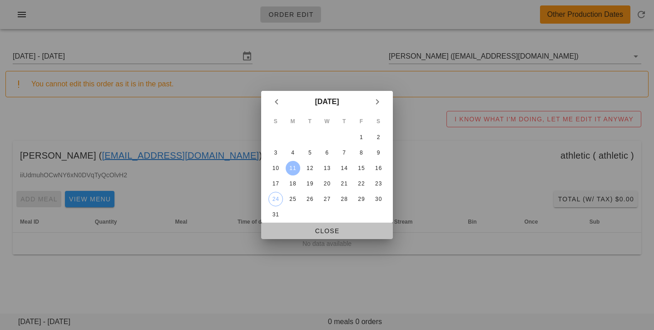
click at [297, 230] on span "Close" at bounding box center [327, 230] width 117 height 7
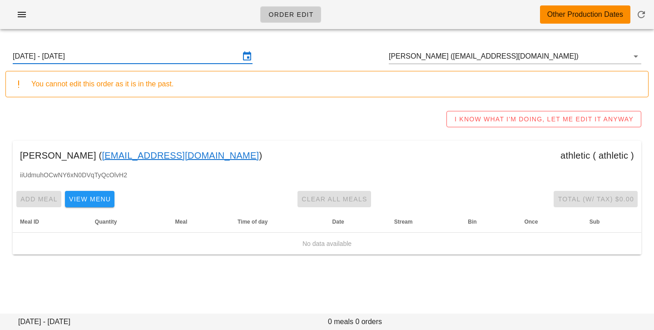
click at [152, 60] on input "[DATE] - [DATE]" at bounding box center [126, 56] width 227 height 15
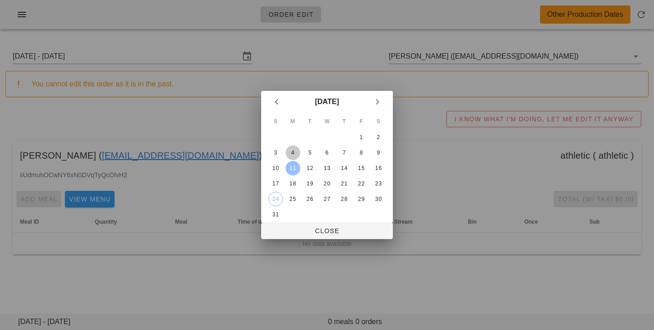
click at [295, 153] on div "4" at bounding box center [293, 152] width 15 height 6
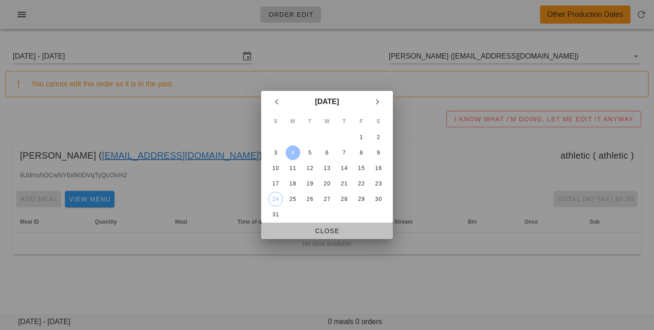
click at [303, 239] on button "Close" at bounding box center [327, 231] width 132 height 16
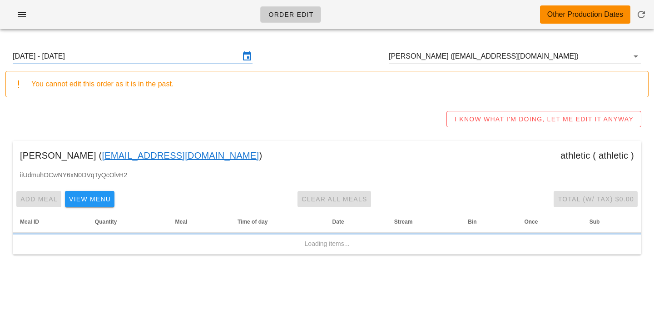
click at [302, 233] on div at bounding box center [327, 234] width 629 height 2
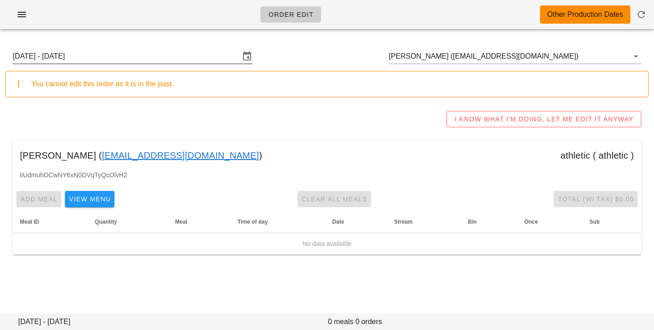
click at [211, 55] on input "[DATE] - [DATE]" at bounding box center [126, 56] width 227 height 15
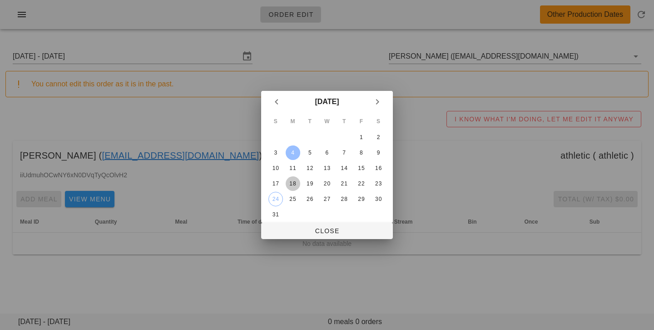
click at [297, 182] on div "18" at bounding box center [293, 183] width 15 height 6
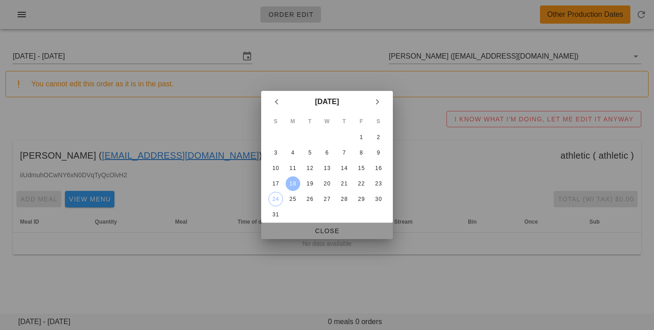
click at [296, 227] on span "Close" at bounding box center [327, 230] width 117 height 7
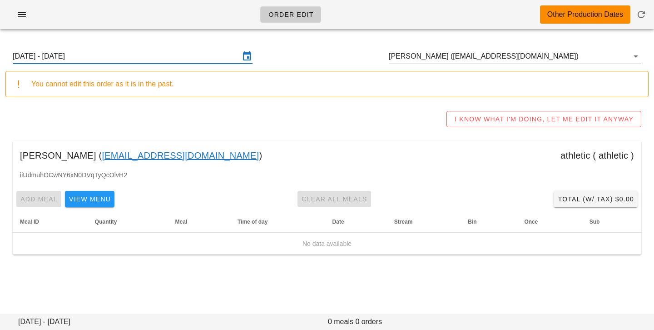
click at [158, 56] on input "[DATE] - [DATE]" at bounding box center [126, 56] width 227 height 15
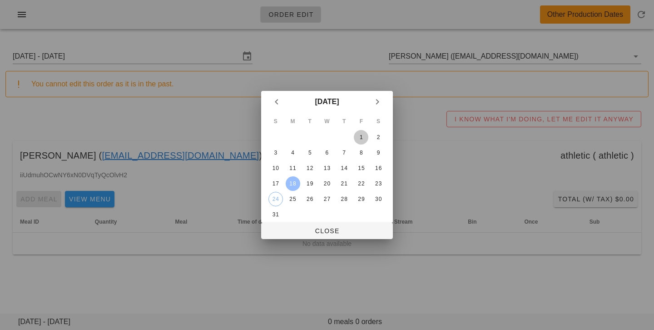
click at [361, 134] on div "1" at bounding box center [361, 137] width 15 height 6
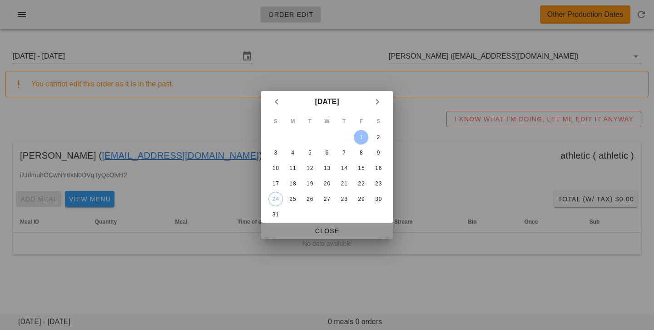
click at [321, 234] on span "Close" at bounding box center [327, 230] width 117 height 7
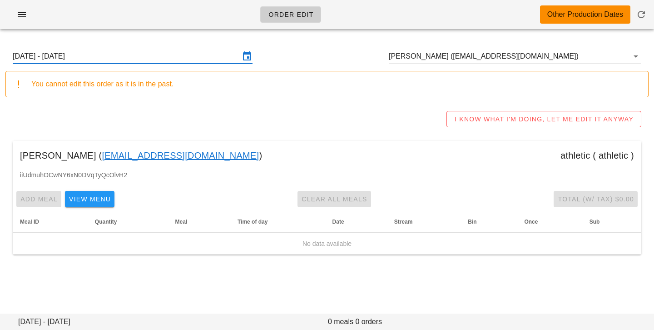
click at [169, 49] on input "Sunday July 27 - Saturday August 2" at bounding box center [126, 56] width 227 height 15
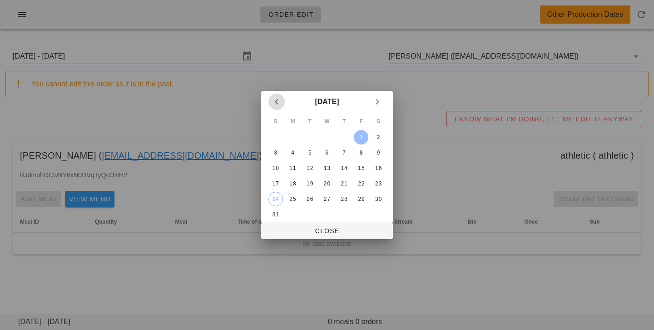
click at [274, 100] on icon "Previous month" at bounding box center [276, 101] width 11 height 11
click at [309, 198] on div "29" at bounding box center [310, 199] width 15 height 6
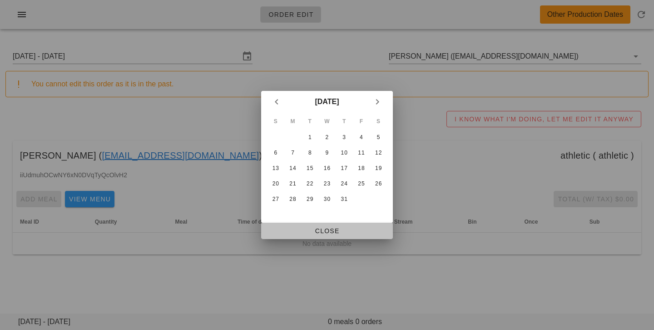
click at [308, 234] on span "Close" at bounding box center [327, 230] width 117 height 7
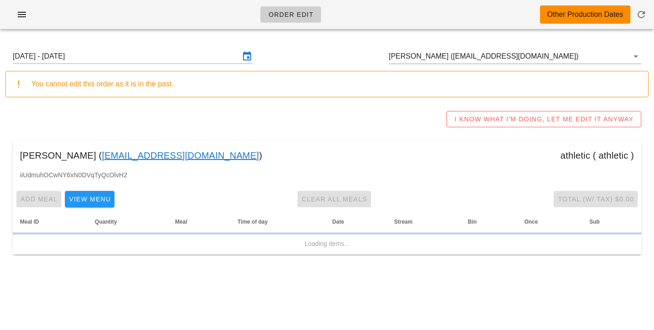
click at [200, 59] on input "Sunday July 27 - Saturday August 2" at bounding box center [126, 56] width 227 height 15
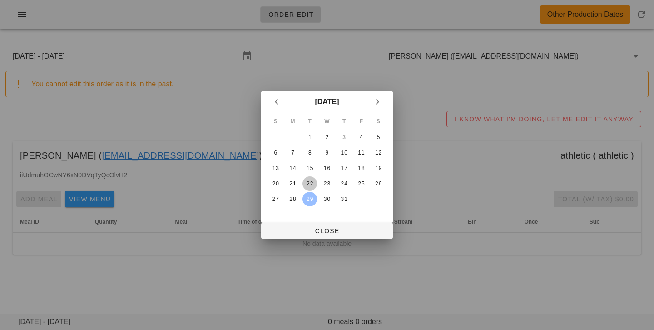
click at [310, 180] on div "22" at bounding box center [310, 183] width 15 height 6
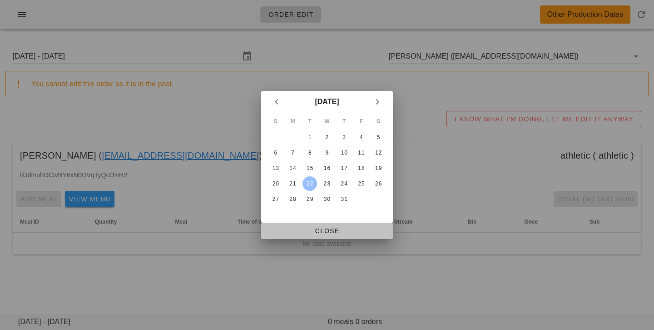
drag, startPoint x: 294, startPoint y: 232, endPoint x: 165, endPoint y: 83, distance: 197.1
click at [294, 232] on span "Close" at bounding box center [327, 230] width 117 height 7
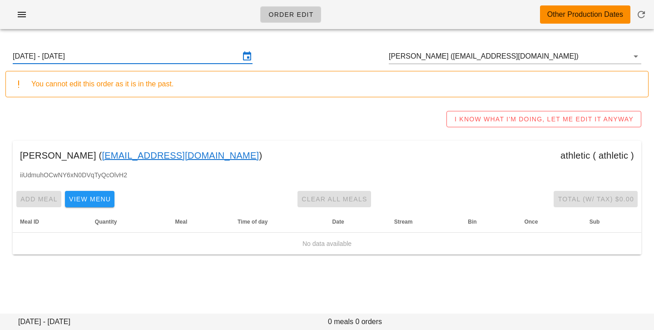
click at [159, 54] on input "Sunday July 20 - Saturday July 26" at bounding box center [126, 56] width 227 height 15
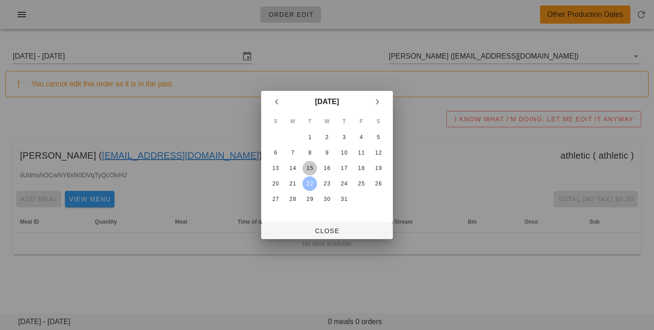
click at [310, 166] on div "15" at bounding box center [310, 168] width 15 height 6
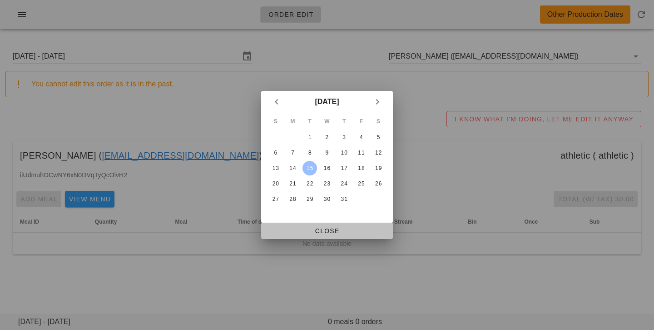
click at [298, 227] on span "Close" at bounding box center [327, 230] width 117 height 7
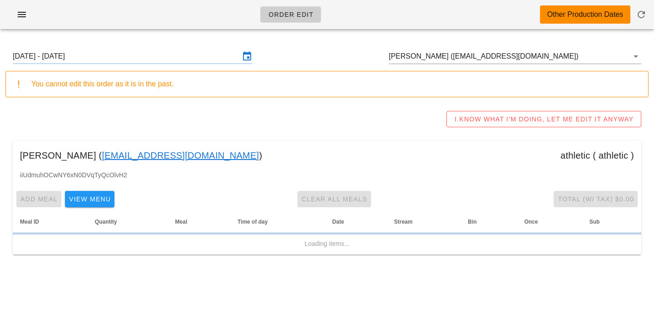
click at [189, 60] on input "Sunday July 13 - Saturday July 19" at bounding box center [126, 56] width 227 height 15
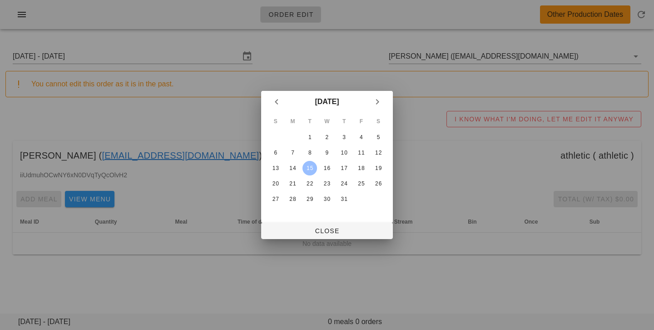
click at [317, 157] on td "8" at bounding box center [310, 152] width 16 height 15
click at [311, 153] on div "8" at bounding box center [310, 152] width 15 height 6
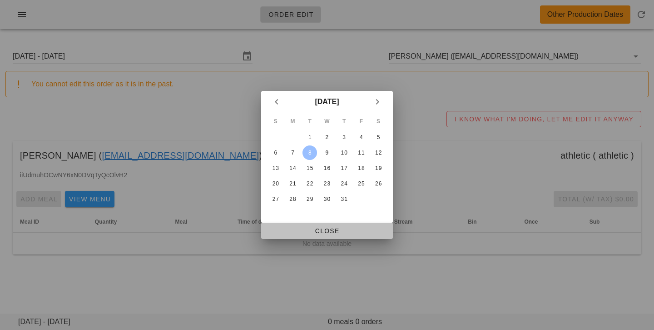
click at [313, 227] on span "Close" at bounding box center [327, 230] width 117 height 7
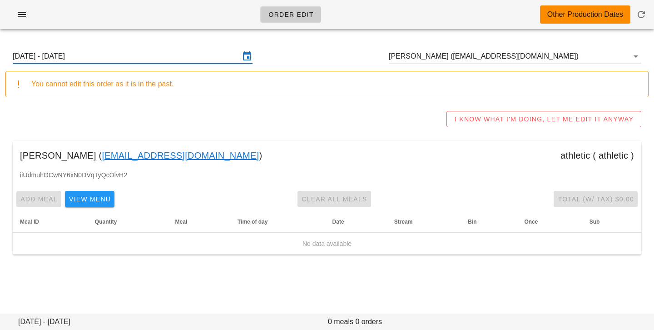
click at [139, 54] on input "Sunday July 6 - Saturday July 12" at bounding box center [126, 56] width 227 height 15
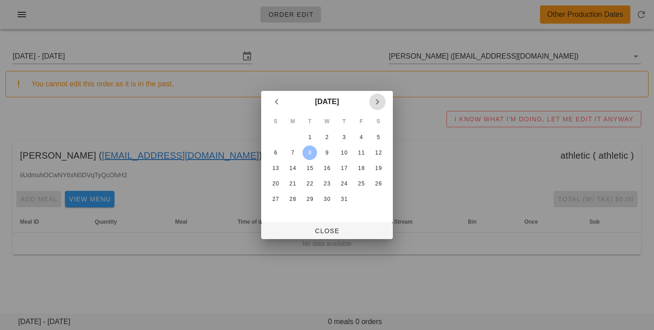
click at [382, 102] on icon "Next month" at bounding box center [377, 101] width 11 height 11
click at [297, 183] on div "18" at bounding box center [293, 183] width 15 height 6
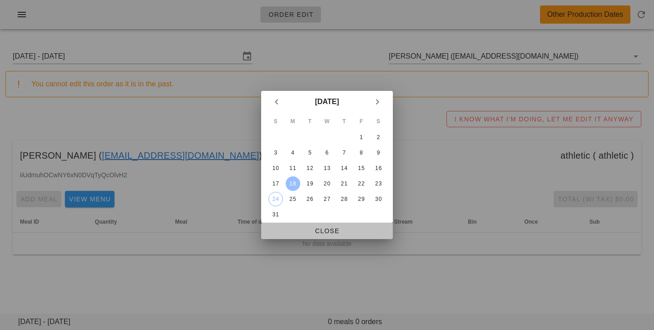
click at [300, 224] on button "Close" at bounding box center [327, 231] width 132 height 16
type input "Sunday August 17 - Saturday August 23"
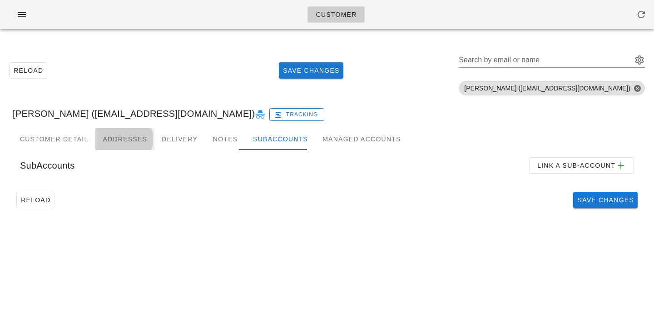
click at [99, 142] on div "Addresses" at bounding box center [124, 139] width 59 height 22
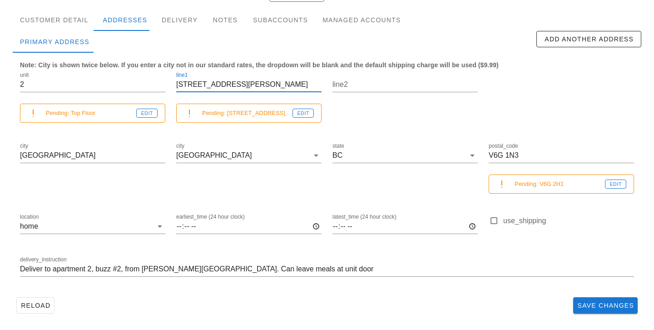
scroll to position [0, 0]
drag, startPoint x: 246, startPoint y: 86, endPoint x: 159, endPoint y: 86, distance: 86.8
click at [159, 86] on div "unit 2 Pending: Top Floor Edit line1 [STREET_ADDRESS][GEOGRAPHIC_DATA][PERSON_N…" at bounding box center [327, 178] width 625 height 227
drag, startPoint x: 228, startPoint y: 112, endPoint x: 286, endPoint y: 113, distance: 57.7
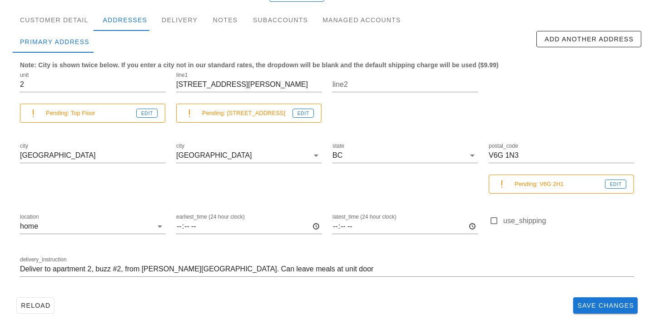
click at [286, 113] on small "Pending: [STREET_ADDRESS]" at bounding box center [247, 113] width 90 height 10
copy small "[STREET_ADDRESS]"
click at [270, 89] on input "[STREET_ADDRESS][PERSON_NAME]" at bounding box center [248, 84] width 145 height 15
drag, startPoint x: 283, startPoint y: 115, endPoint x: 229, endPoint y: 115, distance: 54.1
click at [229, 115] on small "Pending: [STREET_ADDRESS]" at bounding box center [247, 113] width 90 height 10
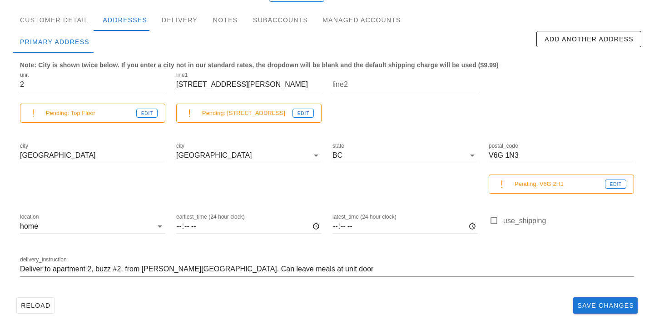
drag, startPoint x: 275, startPoint y: 115, endPoint x: 249, endPoint y: 115, distance: 26.4
click at [274, 115] on small "Pending: [STREET_ADDRESS]" at bounding box center [247, 113] width 90 height 10
drag, startPoint x: 229, startPoint y: 114, endPoint x: 288, endPoint y: 112, distance: 59.1
click at [288, 112] on small "Pending: [STREET_ADDRESS]" at bounding box center [247, 113] width 90 height 10
copy small "[STREET_ADDRESS]"
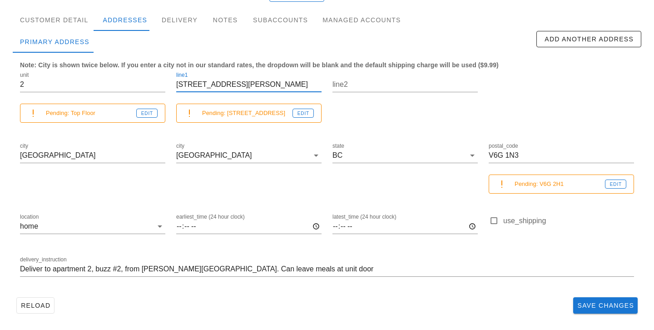
click at [268, 88] on input "[STREET_ADDRESS][PERSON_NAME]" at bounding box center [248, 84] width 145 height 15
drag, startPoint x: 268, startPoint y: 87, endPoint x: 178, endPoint y: 84, distance: 90.0
click at [178, 84] on input "[STREET_ADDRESS][PERSON_NAME]" at bounding box center [248, 84] width 145 height 15
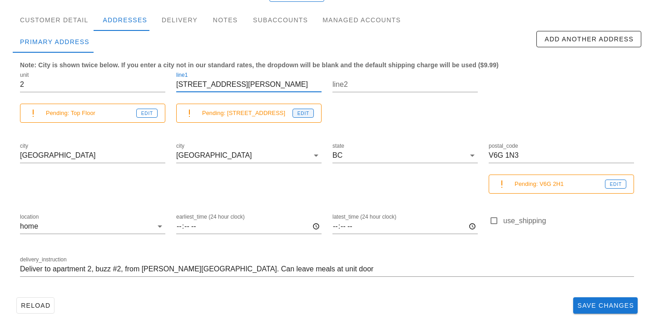
click at [298, 108] on div "Pending: [STREET_ADDRESS] Edit" at bounding box center [258, 113] width 112 height 10
click at [299, 112] on span "Edit" at bounding box center [303, 113] width 12 height 5
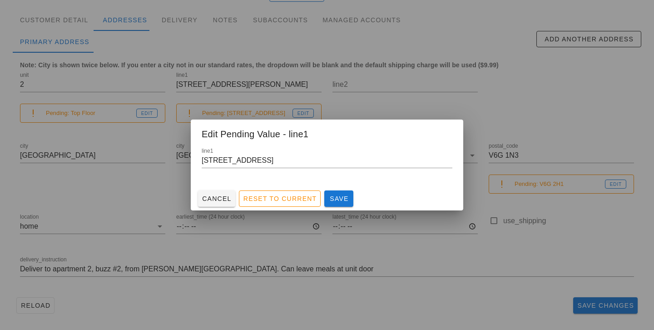
click at [292, 86] on div at bounding box center [327, 165] width 654 height 330
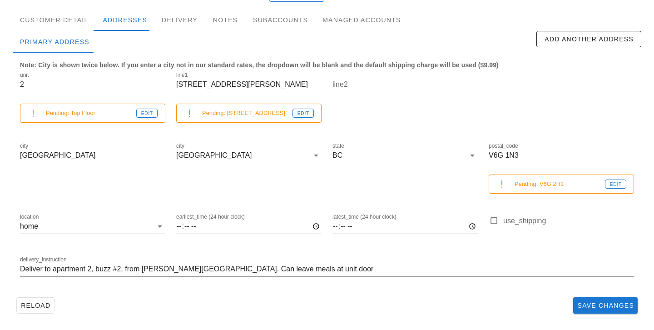
drag, startPoint x: 229, startPoint y: 113, endPoint x: 289, endPoint y: 114, distance: 60.0
click at [289, 114] on small "Pending: [STREET_ADDRESS]" at bounding box center [247, 113] width 90 height 10
copy small "[STREET_ADDRESS]"
drag, startPoint x: 250, startPoint y: 86, endPoint x: 158, endPoint y: 80, distance: 92.8
click at [158, 80] on div "unit 2 Pending: Top Floor Edit line1 [STREET_ADDRESS][GEOGRAPHIC_DATA][PERSON_N…" at bounding box center [327, 178] width 625 height 227
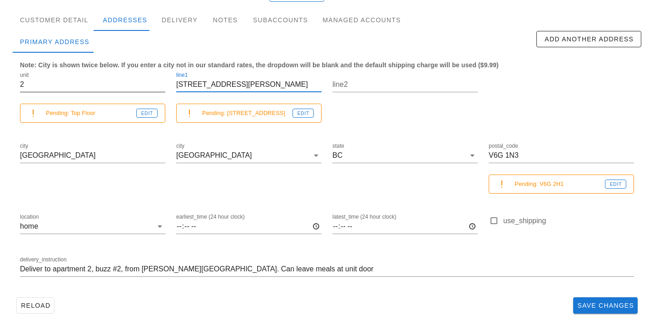
paste input "042 Cardero"
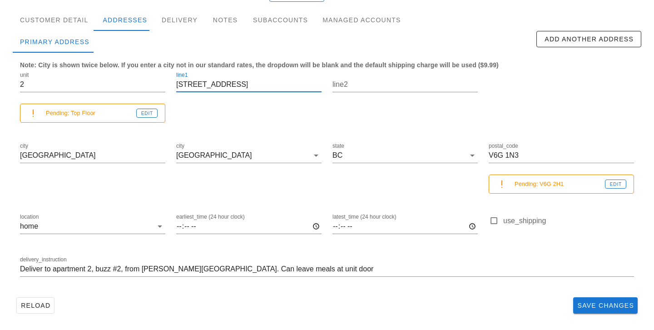
type input "[STREET_ADDRESS]"
drag, startPoint x: 526, startPoint y: 156, endPoint x: 419, endPoint y: 144, distance: 107.5
click at [419, 144] on div "unit 2 Pending: Top Floor Edit line1 [STREET_ADDRESS] postal_code V6G 1N3 Pendi…" at bounding box center [327, 178] width 625 height 227
paste input "2H1"
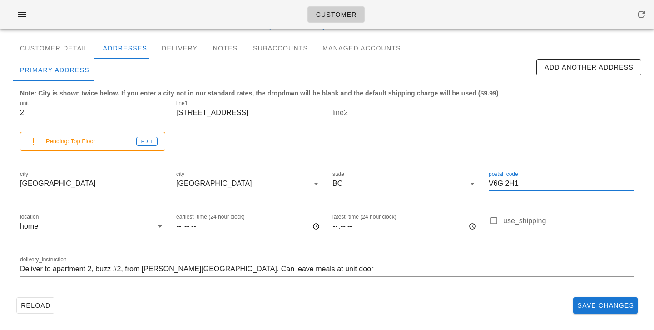
scroll to position [91, 0]
type input "V6G 2H1"
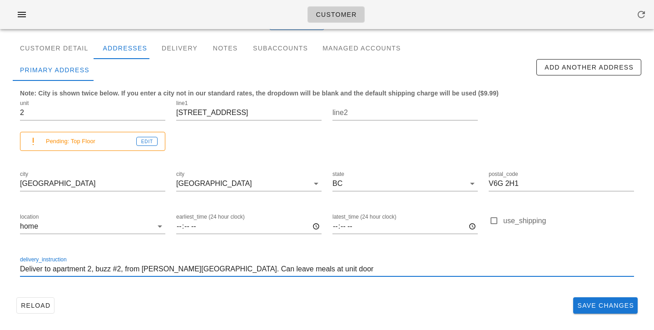
scroll to position [0, 0]
drag, startPoint x: 334, startPoint y: 271, endPoint x: 0, endPoint y: 250, distance: 334.6
click at [0, 251] on div "Reload Save Changes Search by email or name Include deleted accounts Include Sh…" at bounding box center [327, 137] width 654 height 384
paste input "Front Door will be left ajar. If the front door is for some reason not left ope…"
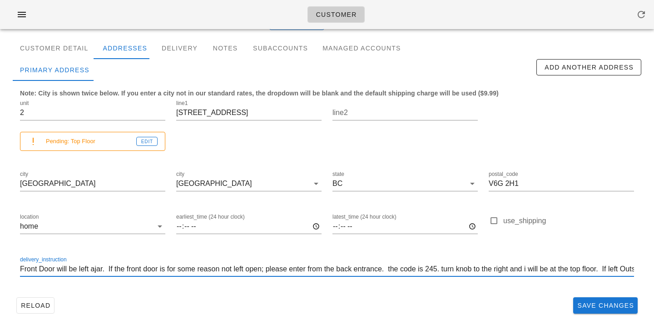
scroll to position [0, 122]
click at [46, 270] on input "Front Door will be left ajar. If the front door is for some reason not left ope…" at bounding box center [327, 269] width 614 height 15
click at [21, 270] on input "Front Door will be left ajar. If the front door is for some reason not left ope…" at bounding box center [327, 269] width 614 height 15
click at [429, 270] on input "Top Floor. Front Door will be left ajar. If the front door is for some reason n…" at bounding box center [327, 269] width 614 height 15
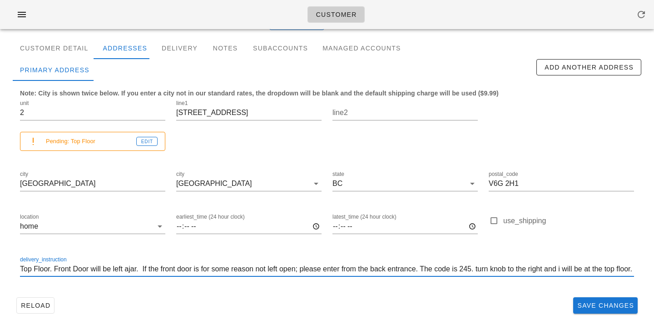
click at [143, 267] on input "Top Floor. Front Door will be left ajar. If the front door is for some reason n…" at bounding box center [327, 269] width 614 height 15
drag, startPoint x: 256, startPoint y: 269, endPoint x: 195, endPoint y: 271, distance: 60.9
click at [195, 271] on input "Top Floor. Front Door will be left ajar. If the front door is for some reason n…" at bounding box center [327, 269] width 614 height 15
click at [156, 269] on input "Top Floor. Front Door will be left ajar. If the front door not left open; pleas…" at bounding box center [327, 269] width 614 height 15
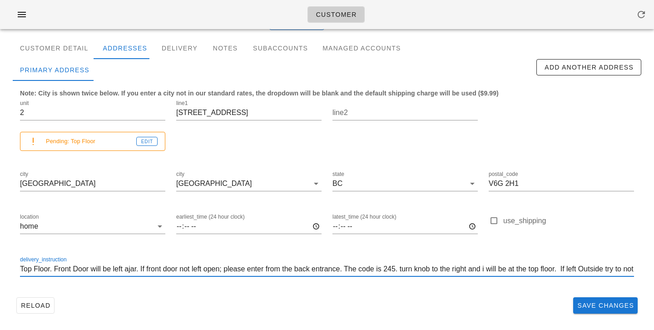
scroll to position [0, 0]
drag, startPoint x: 139, startPoint y: 268, endPoint x: 128, endPoint y: 268, distance: 11.8
click at [128, 268] on input "Top Floor. Front Door will be left ajar. If front door not left open; please en…" at bounding box center [327, 269] width 614 height 15
click at [139, 266] on input "Top Floor. Front Door will be left ajar. If front door not left open; please en…" at bounding box center [327, 269] width 614 height 15
click at [303, 270] on input "Top Floor. Front Door will be left open. If front door not left open; please en…" at bounding box center [327, 269] width 614 height 15
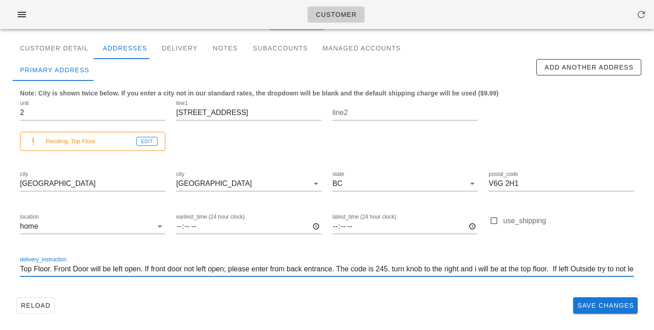
click at [343, 271] on input "Top Floor. Front Door will be left open. If front door not left open; please en…" at bounding box center [327, 269] width 614 height 15
click at [402, 269] on input "Top Floor. Front Door will be left open. If front door not left open; please en…" at bounding box center [327, 269] width 614 height 15
click at [488, 268] on input "Top Floor. Front Door will be left open. If front door not left open; please en…" at bounding box center [327, 269] width 614 height 15
click at [491, 269] on input "Top Floor. Front Door will be left open. If front door not left open; please en…" at bounding box center [327, 269] width 614 height 15
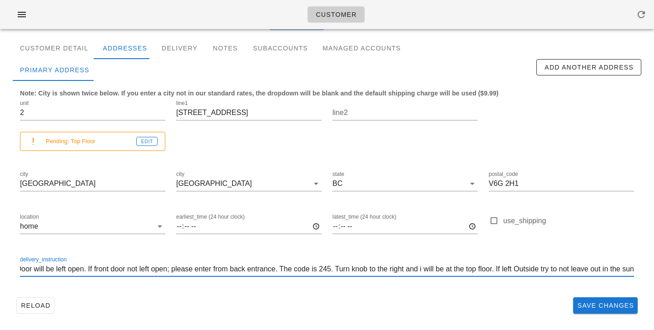
scroll to position [0, 73]
click at [563, 271] on input "Top Floor. Front Door will be left open. If front door not left open; please en…" at bounding box center [327, 269] width 614 height 15
drag, startPoint x: 187, startPoint y: 269, endPoint x: 195, endPoint y: 244, distance: 26.3
click at [187, 267] on input "Top Floor. Front Door will be left open. If front door not left open; please en…" at bounding box center [327, 269] width 614 height 15
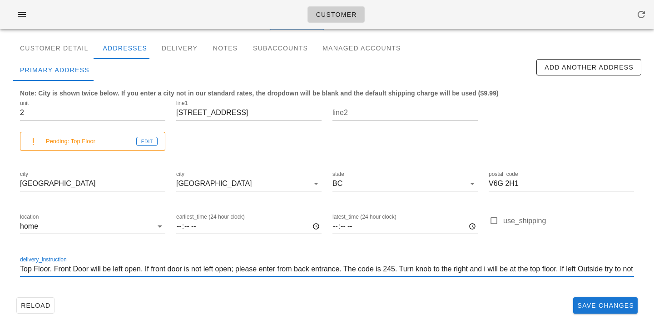
click at [299, 268] on input "Top Floor. Front Door will be left open. If front door is not left open; please…" at bounding box center [327, 269] width 614 height 15
drag, startPoint x: 351, startPoint y: 268, endPoint x: 335, endPoint y: 269, distance: 15.5
click at [335, 269] on input "Top Floor. Front Door will be left open. If front door is not left open; please…" at bounding box center [327, 269] width 614 height 15
click at [368, 268] on input "Top Floor. Front Door will be left open. If front door is not left open; please…" at bounding box center [327, 269] width 614 height 15
click at [430, 269] on input "Top Floor. Front Door will be left open. If front door is not left open; please…" at bounding box center [327, 269] width 614 height 15
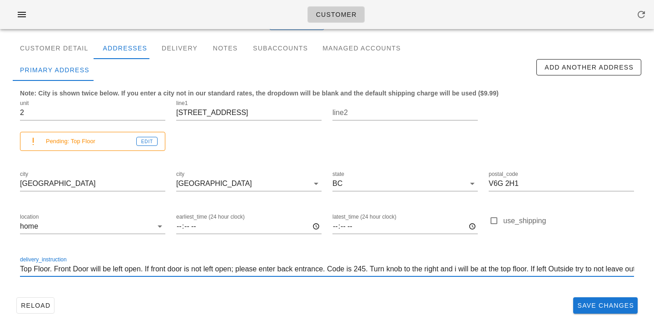
click at [487, 270] on input "Top Floor. Front Door will be left open. If front door is not left open; please…" at bounding box center [327, 269] width 614 height 15
drag, startPoint x: 466, startPoint y: 270, endPoint x: 489, endPoint y: 232, distance: 44.5
click at [466, 269] on input "Top Floor. Front Door will be left open. If front door is not left open; please…" at bounding box center [327, 269] width 614 height 15
drag, startPoint x: 497, startPoint y: 268, endPoint x: 463, endPoint y: 268, distance: 33.2
click at [463, 268] on input "Top Floor. Front Door will be left open. If front door is not left open; please…" at bounding box center [327, 269] width 614 height 15
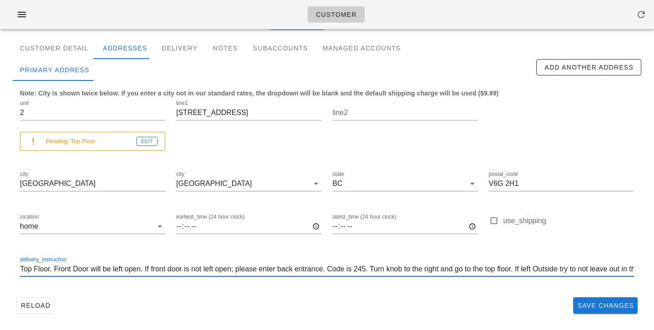
drag, startPoint x: 467, startPoint y: 269, endPoint x: 390, endPoint y: 268, distance: 76.8
click at [390, 268] on input "Top Floor. Front Door will be left open. If front door is not left open; please…" at bounding box center [327, 269] width 614 height 15
click at [377, 269] on input "Top Floor. Front Door will be left open. If front door is not left open; please…" at bounding box center [327, 269] width 614 height 15
drag, startPoint x: 468, startPoint y: 270, endPoint x: 377, endPoint y: 266, distance: 91.4
click at [377, 266] on input "Top Floor. Front Door will be left open. If front door is not left open; please…" at bounding box center [327, 269] width 614 height 15
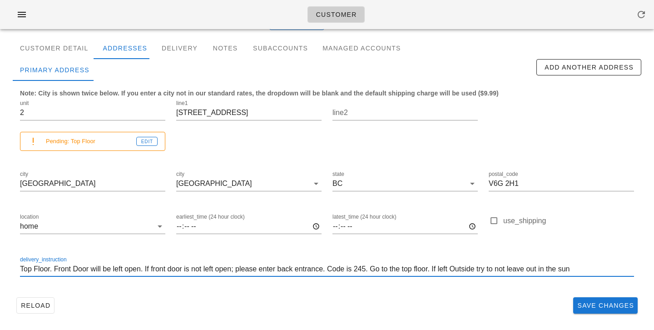
click at [413, 273] on input "Top Floor. Front Door will be left open. If front door is not left open; please…" at bounding box center [327, 269] width 614 height 15
click at [465, 267] on input "Top Floor. Front Door will be left open. If front door is not left open; please…" at bounding box center [327, 269] width 614 height 15
click at [584, 269] on input "Top Floor. Front Door will be left open. If front door is not left open; please…" at bounding box center [327, 269] width 614 height 15
type input "Top Floor. Front Door will be left open. If front door is not left open; please…"
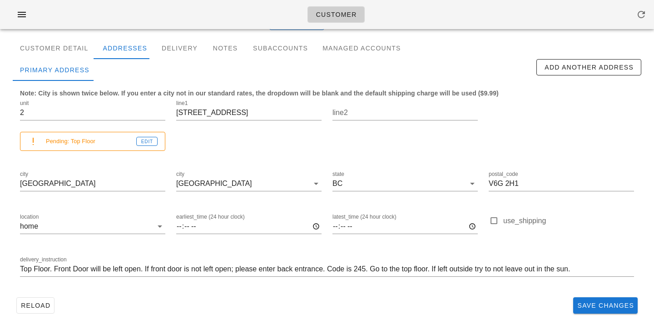
click at [502, 296] on div "Reload Save Changes" at bounding box center [327, 306] width 629 height 24
click at [67, 115] on input "2" at bounding box center [92, 112] width 145 height 15
drag, startPoint x: 11, startPoint y: 108, endPoint x: 5, endPoint y: 107, distance: 6.4
click at [5, 107] on div "Customer Detail Addresses Delivery Notes Subaccounts Managed Accounts Primary A…" at bounding box center [326, 180] width 643 height 287
drag, startPoint x: 42, startPoint y: 116, endPoint x: 16, endPoint y: 115, distance: 25.9
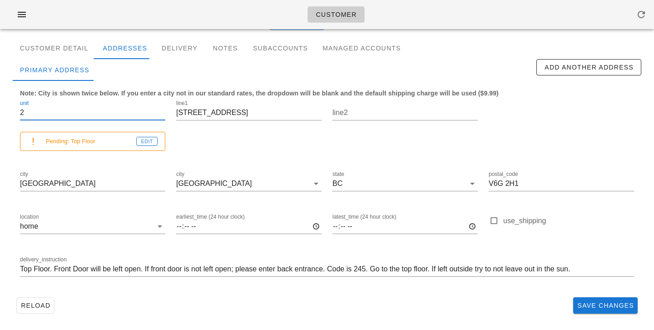
click at [16, 115] on div "unit 2 Pending: Top Floor Edit" at bounding box center [93, 128] width 156 height 71
click at [264, 298] on div "Reload Save Changes" at bounding box center [327, 306] width 629 height 24
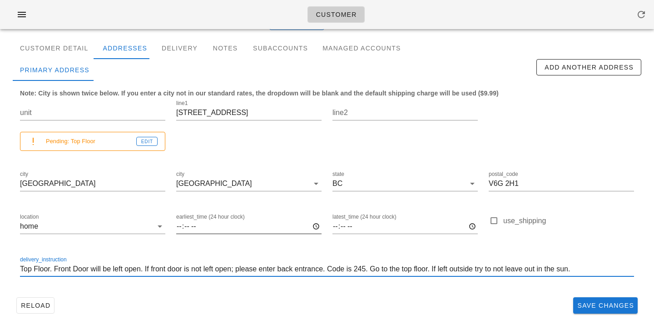
drag, startPoint x: 594, startPoint y: 274, endPoint x: 290, endPoint y: 236, distance: 306.2
click at [290, 236] on div "unit Pending: Top Floor Edit line1 [STREET_ADDRESS] postal_code V6G 2H1 locatio…" at bounding box center [327, 192] width 625 height 199
click at [605, 306] on span "Save Changes" at bounding box center [605, 305] width 57 height 7
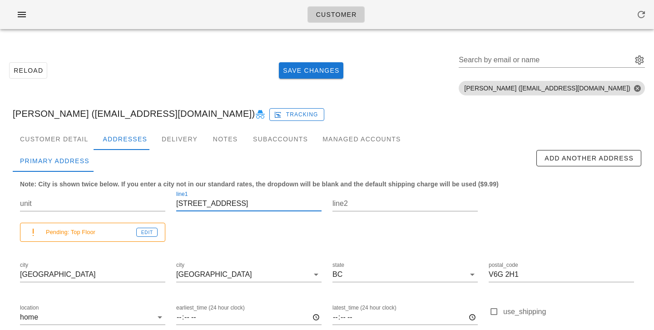
drag, startPoint x: 251, startPoint y: 202, endPoint x: 165, endPoint y: 190, distance: 86.3
click at [166, 190] on div "unit Pending: Top Floor Edit line1 [STREET_ADDRESS] postal_code V6G 2H1 locatio…" at bounding box center [327, 283] width 625 height 199
drag, startPoint x: 524, startPoint y: 276, endPoint x: 412, endPoint y: 264, distance: 112.9
click at [412, 264] on div "unit Pending: Top Floor Edit line1 [STREET_ADDRESS] postal_code V6G 2H1 locatio…" at bounding box center [327, 283] width 625 height 199
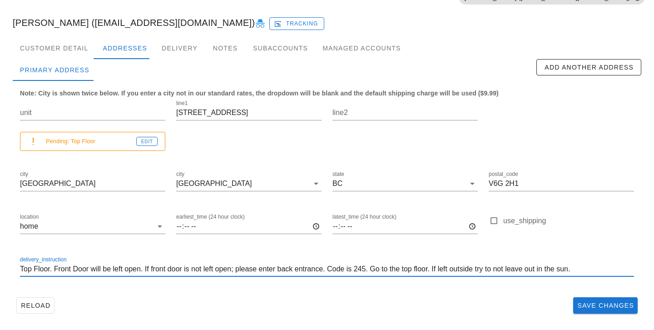
scroll to position [0, 0]
drag, startPoint x: 608, startPoint y: 274, endPoint x: 0, endPoint y: 270, distance: 608.4
click at [0, 270] on div "Reload Save Changes Search by email or name Include deleted accounts Include Sh…" at bounding box center [327, 137] width 654 height 384
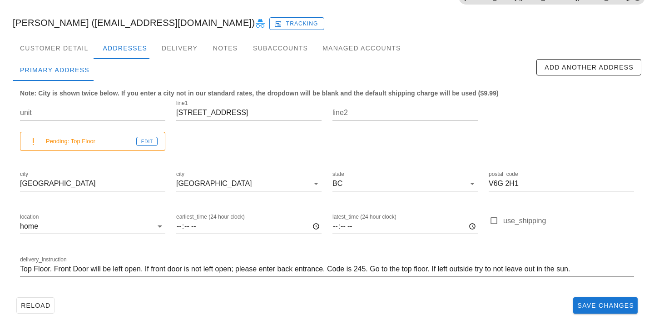
click at [312, 287] on div "delivery_instruction Top Floor. Front Door will be left open. If front door is …" at bounding box center [327, 270] width 625 height 43
click at [584, 304] on span "Save Changes" at bounding box center [605, 305] width 57 height 7
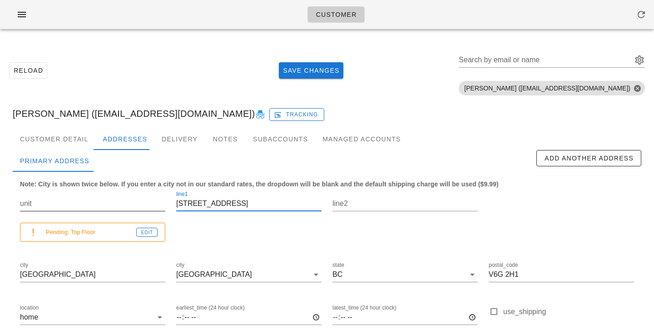
drag, startPoint x: 248, startPoint y: 202, endPoint x: 135, endPoint y: 193, distance: 112.6
click at [135, 193] on div "unit Pending: Top Floor Edit line1 [STREET_ADDRESS] postal_code V6G 2H1 locatio…" at bounding box center [327, 283] width 625 height 199
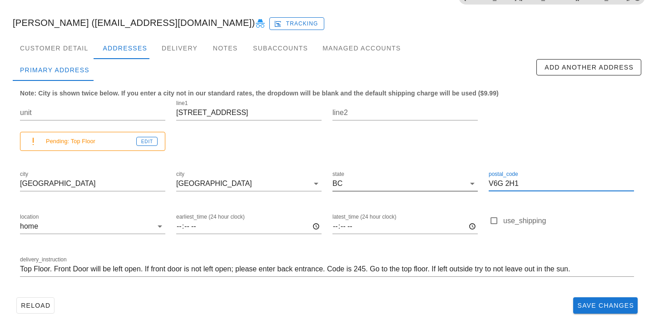
drag, startPoint x: 528, startPoint y: 184, endPoint x: 448, endPoint y: 174, distance: 81.5
click at [448, 174] on div "unit Pending: Top Floor Edit line1 [STREET_ADDRESS] postal_code V6G 2H1 locatio…" at bounding box center [327, 192] width 625 height 199
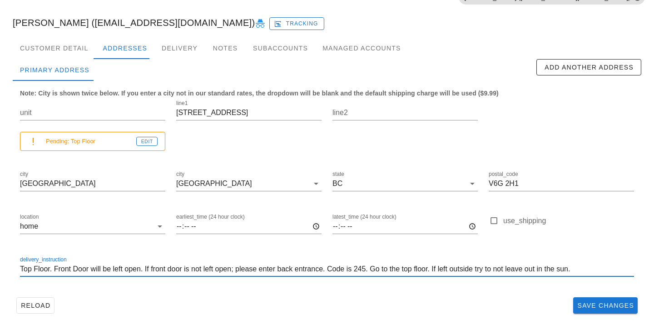
drag, startPoint x: 594, startPoint y: 271, endPoint x: 156, endPoint y: 248, distance: 438.6
click at [156, 248] on div "unit Pending: Top Floor Edit line1 [STREET_ADDRESS] postal_code V6G 2H1 locatio…" at bounding box center [327, 192] width 625 height 199
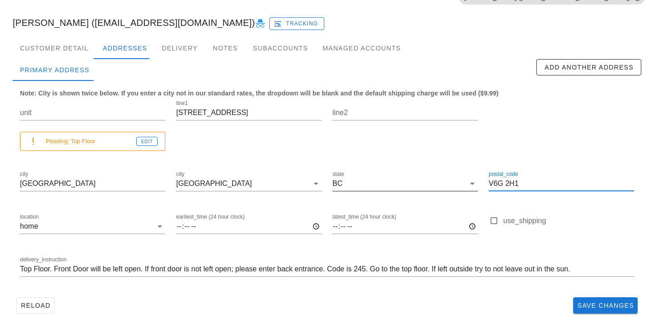
drag, startPoint x: 540, startPoint y: 184, endPoint x: 445, endPoint y: 174, distance: 95.4
click at [445, 175] on div "unit Pending: Top Floor Edit line1 [STREET_ADDRESS] postal_code V6G 2H1 locatio…" at bounding box center [327, 192] width 625 height 199
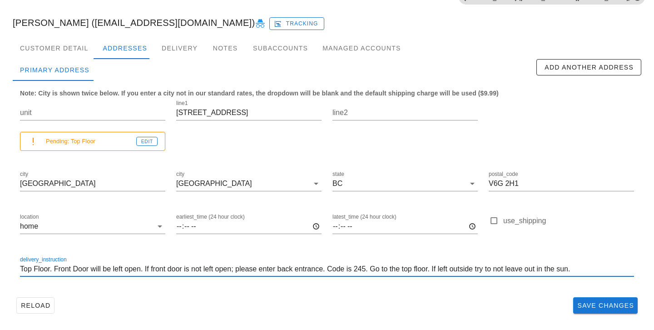
click at [611, 272] on input "Top Floor. Front Door will be left open. If front door is not left open; please…" at bounding box center [327, 269] width 614 height 15
drag, startPoint x: 611, startPoint y: 271, endPoint x: 70, endPoint y: 246, distance: 541.7
click at [70, 246] on div "unit Pending: Top Floor Edit line1 [STREET_ADDRESS] postal_code V6G 2H1 locatio…" at bounding box center [327, 192] width 625 height 199
